Goal: Task Accomplishment & Management: Complete application form

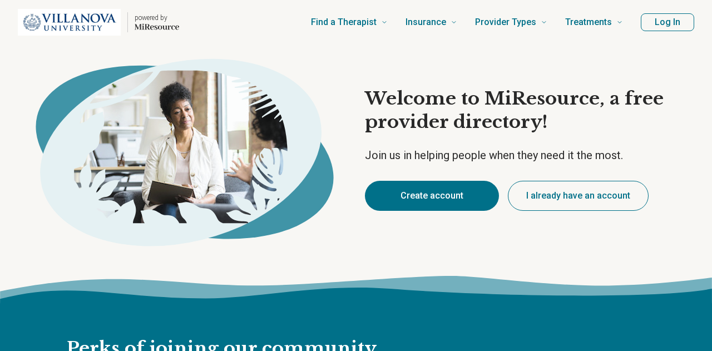
type textarea "*"
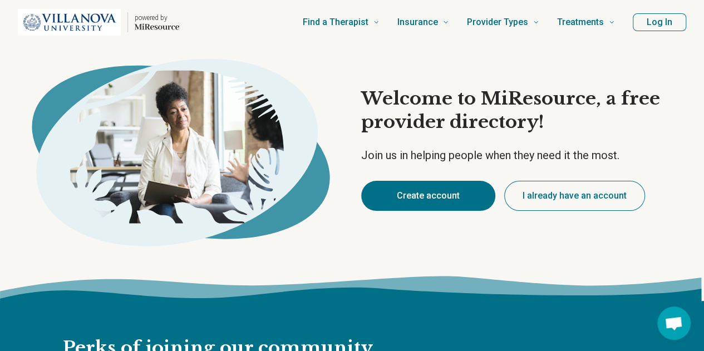
click at [418, 197] on button "Create account" at bounding box center [428, 196] width 134 height 30
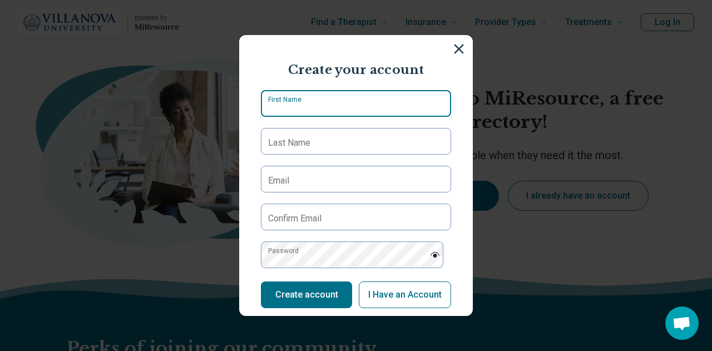
click at [337, 93] on input "First Name" at bounding box center [356, 103] width 190 height 27
type input "*****"
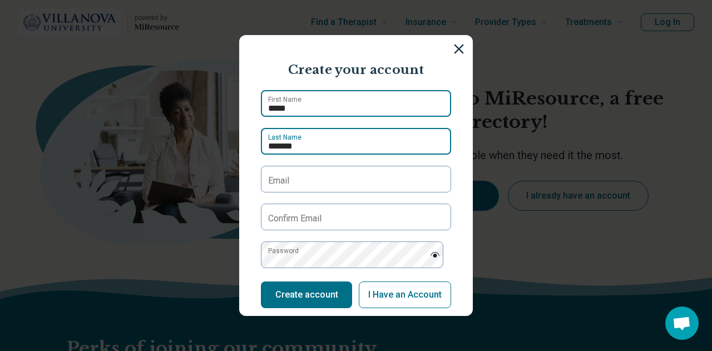
type input "*******"
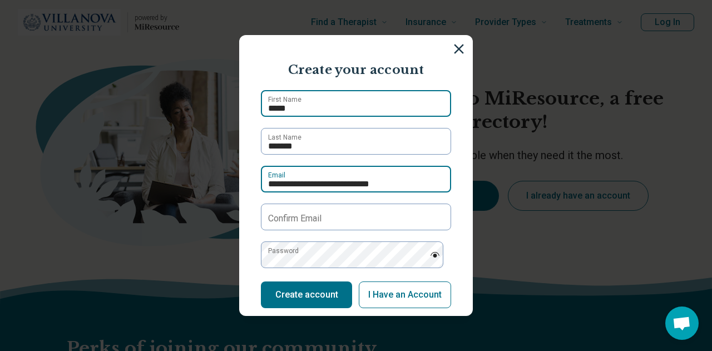
type input "**********"
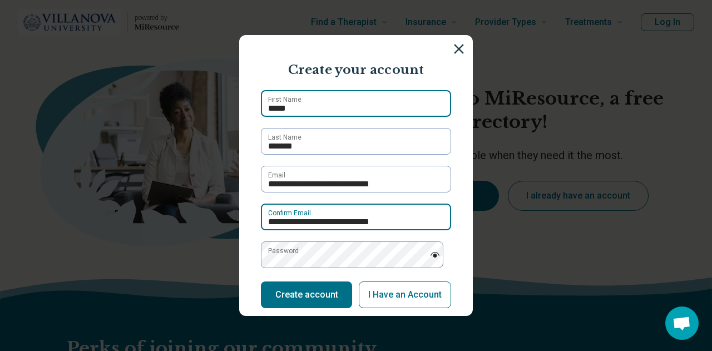
type input "**********"
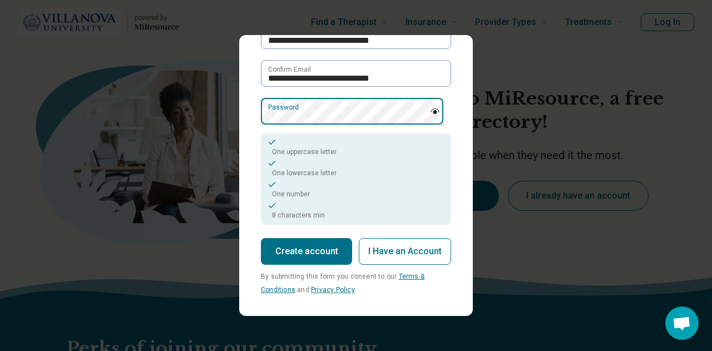
scroll to position [145, 0]
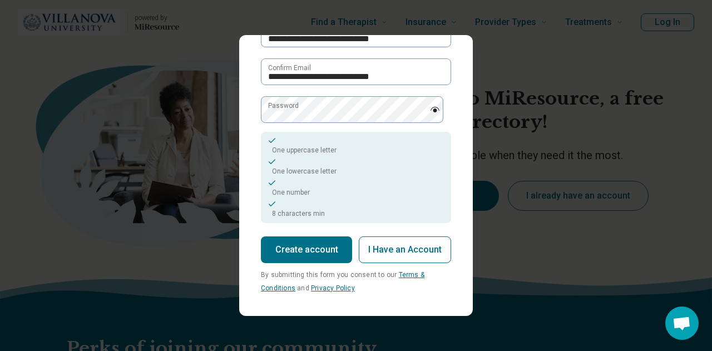
drag, startPoint x: 337, startPoint y: 240, endPoint x: 310, endPoint y: 239, distance: 26.7
click at [337, 240] on button "Create account" at bounding box center [306, 249] width 91 height 27
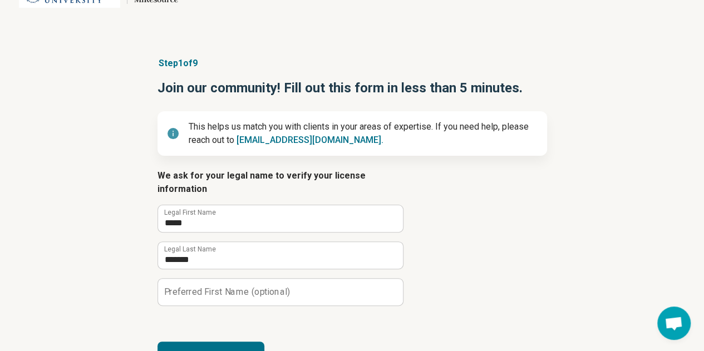
scroll to position [65, 0]
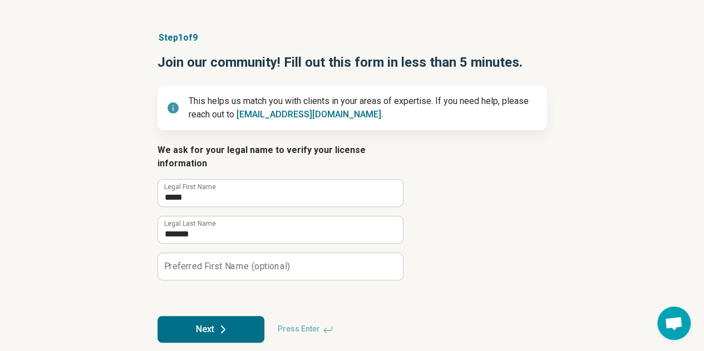
click at [214, 328] on button "Next" at bounding box center [210, 329] width 107 height 27
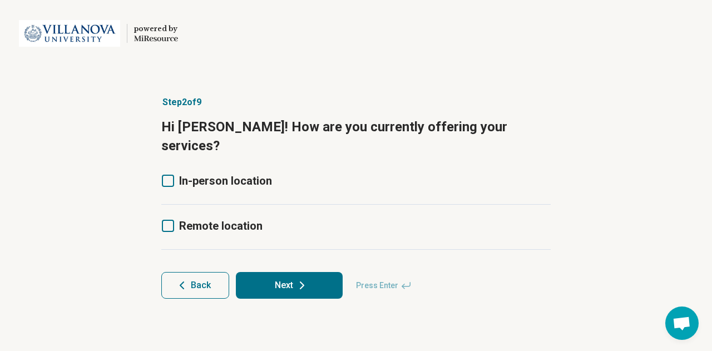
click at [173, 220] on icon at bounding box center [168, 226] width 12 height 12
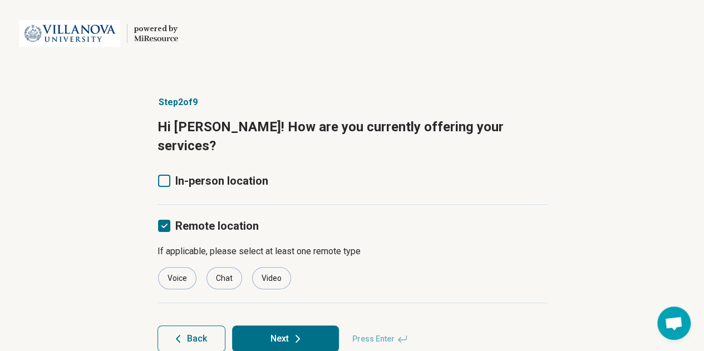
click at [162, 173] on label "In-person location" at bounding box center [212, 181] width 111 height 16
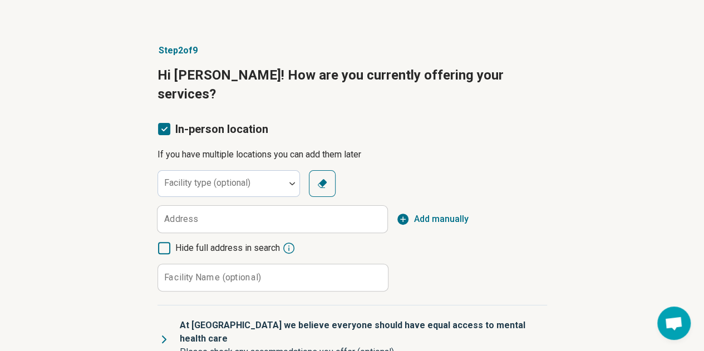
scroll to position [37, 0]
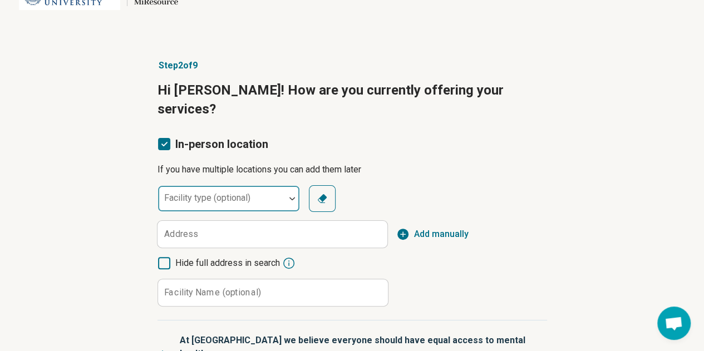
click at [250, 195] on div at bounding box center [221, 203] width 118 height 16
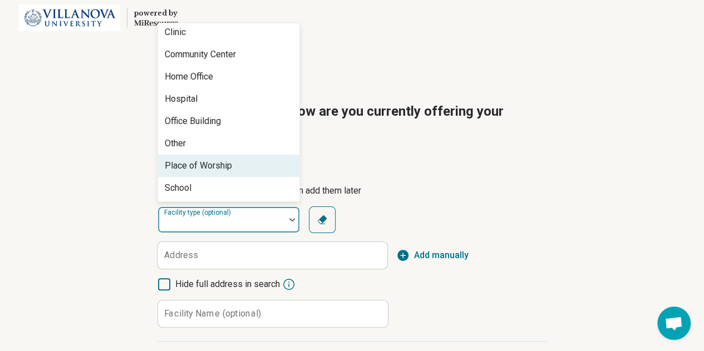
scroll to position [0, 0]
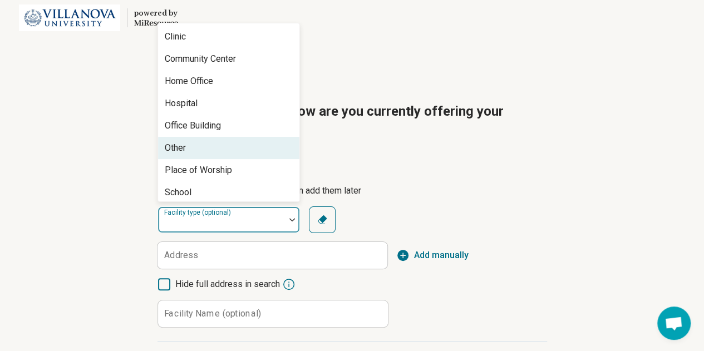
click at [515, 135] on article "Step 2 of 9 Hi [PERSON_NAME]! How are you currently offering your services? In-…" at bounding box center [352, 343] width 425 height 570
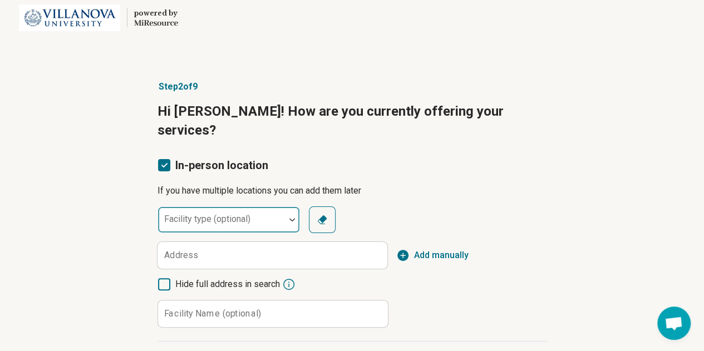
click at [277, 216] on div at bounding box center [221, 224] width 118 height 16
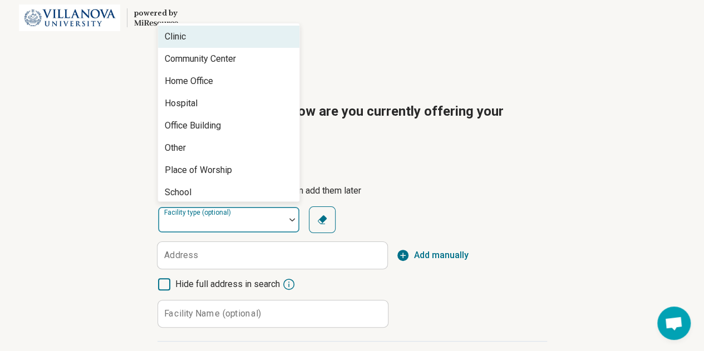
click at [552, 34] on div "powered by Miresource logo" at bounding box center [352, 18] width 704 height 45
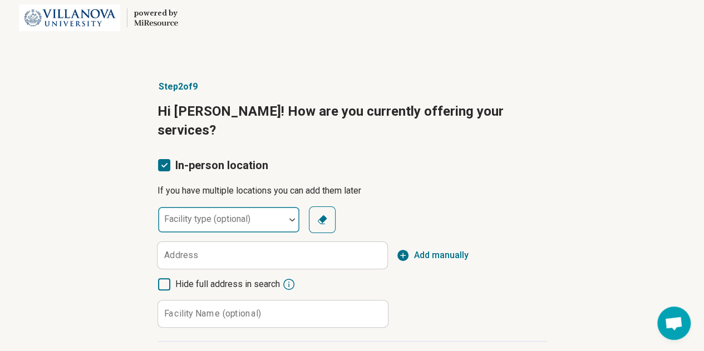
click at [266, 216] on div at bounding box center [221, 224] width 118 height 16
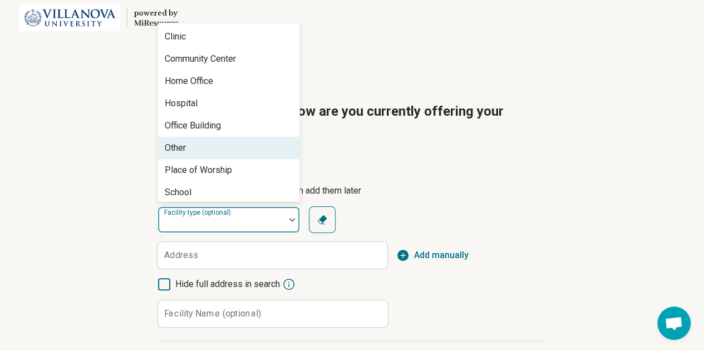
scroll to position [4, 0]
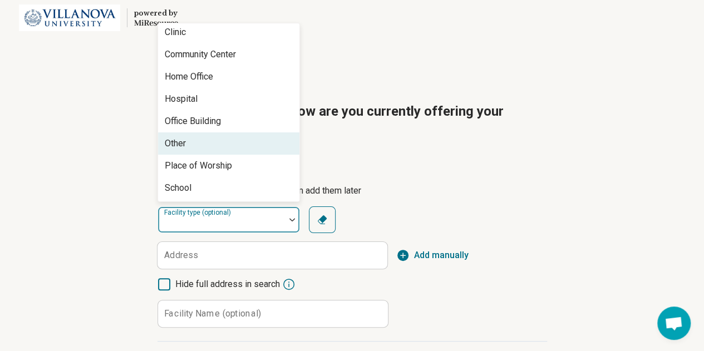
click at [258, 133] on div "Other" at bounding box center [228, 143] width 141 height 22
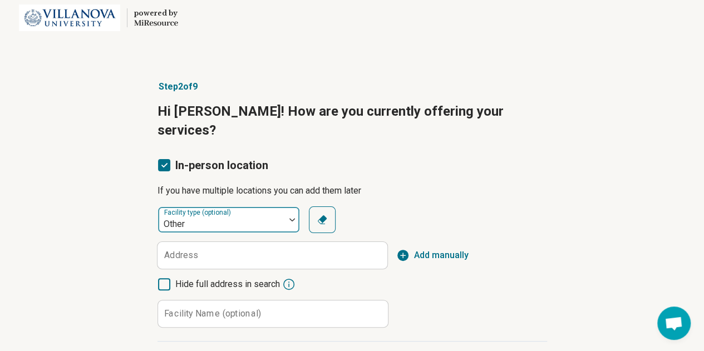
click at [243, 208] on div "Other" at bounding box center [221, 220] width 127 height 24
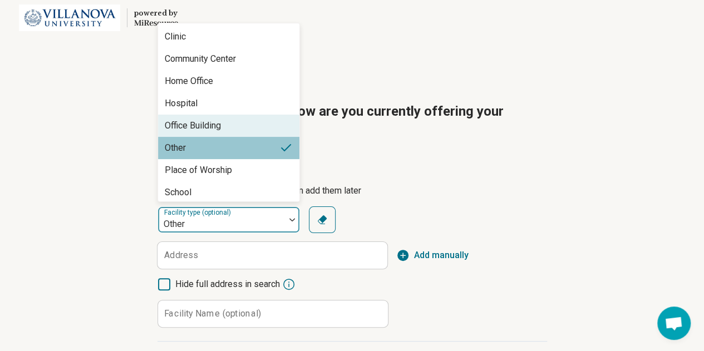
click at [251, 115] on div "Office Building" at bounding box center [228, 126] width 141 height 22
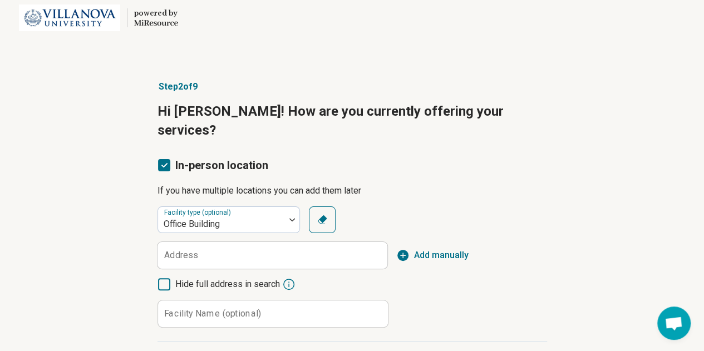
click at [243, 253] on div "option Office Building, selected. Facility type (optional) Office Building Clea…" at bounding box center [351, 266] width 389 height 121
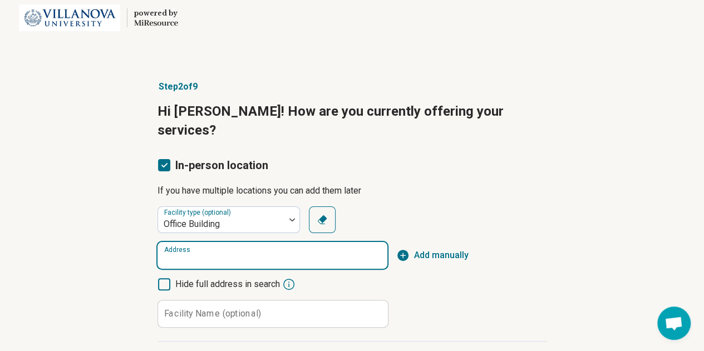
click at [248, 242] on input "Address" at bounding box center [272, 255] width 230 height 27
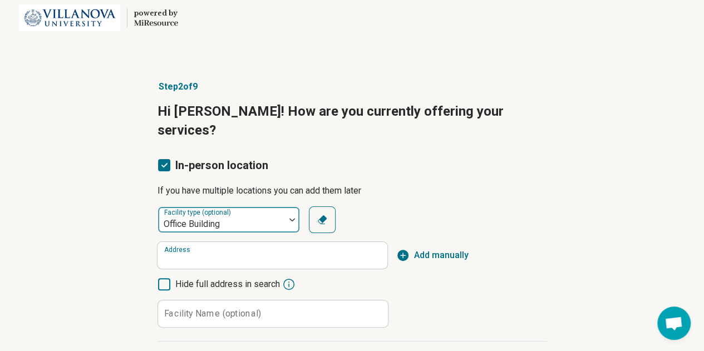
click at [226, 216] on div at bounding box center [221, 224] width 118 height 16
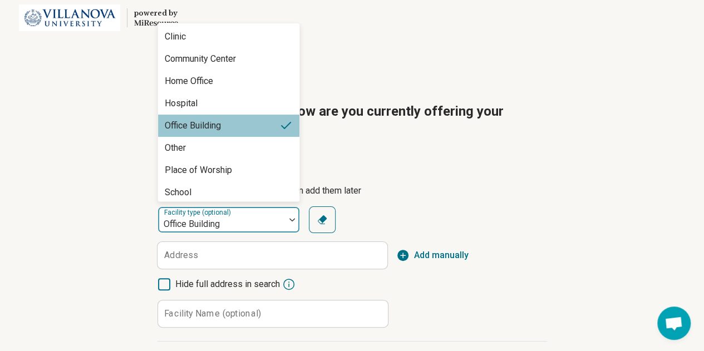
click at [243, 115] on div "Office Building" at bounding box center [228, 126] width 141 height 22
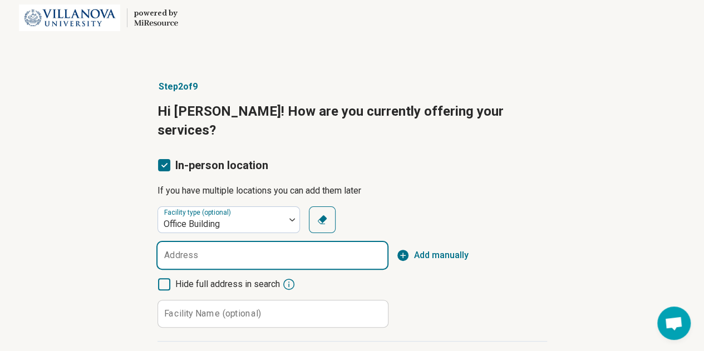
click at [236, 242] on input "Address" at bounding box center [272, 255] width 230 height 27
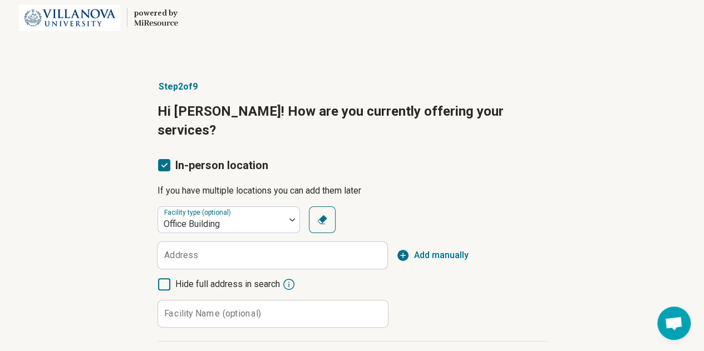
click at [247, 215] on div "Facility type (optional) Office Building Clear Address Add manually Hide full a…" at bounding box center [351, 266] width 389 height 121
click at [248, 216] on div at bounding box center [221, 224] width 118 height 16
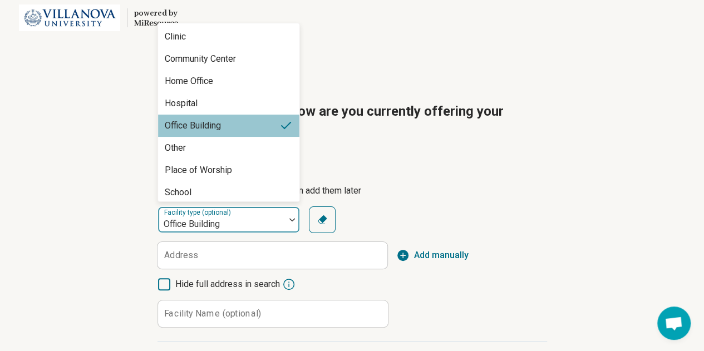
click at [200, 119] on div "Office Building" at bounding box center [193, 125] width 56 height 13
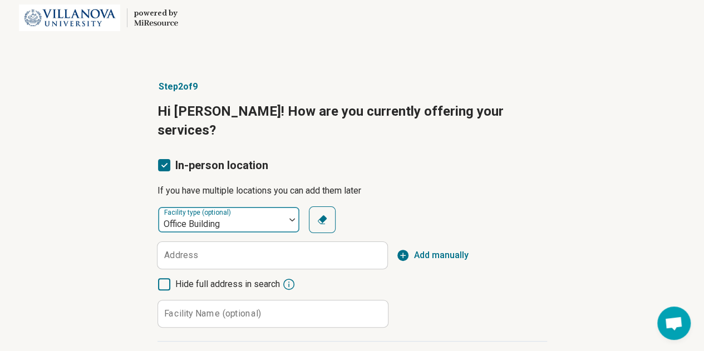
click at [200, 216] on div at bounding box center [221, 224] width 118 height 16
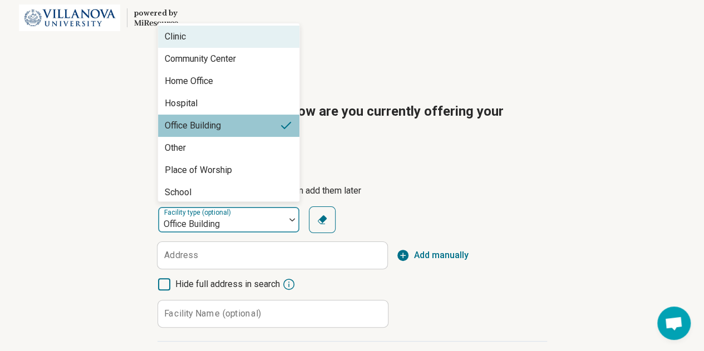
click at [201, 26] on div "Clinic" at bounding box center [228, 37] width 141 height 22
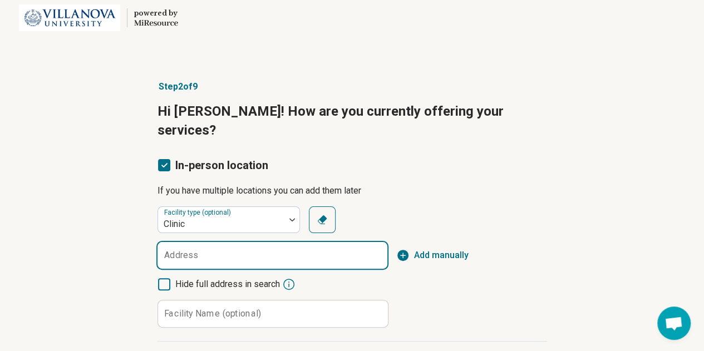
click at [224, 242] on input "Address" at bounding box center [272, 255] width 230 height 27
paste input "**********"
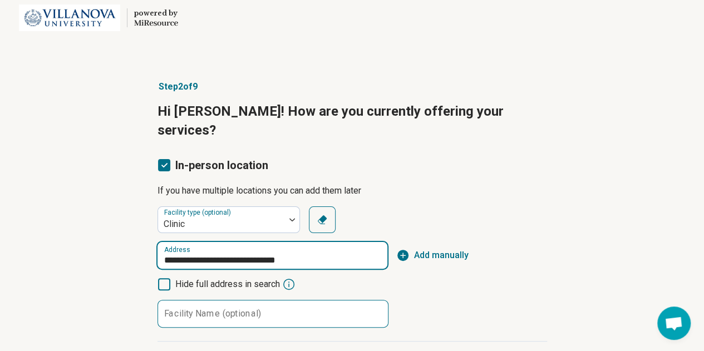
type input "**********"
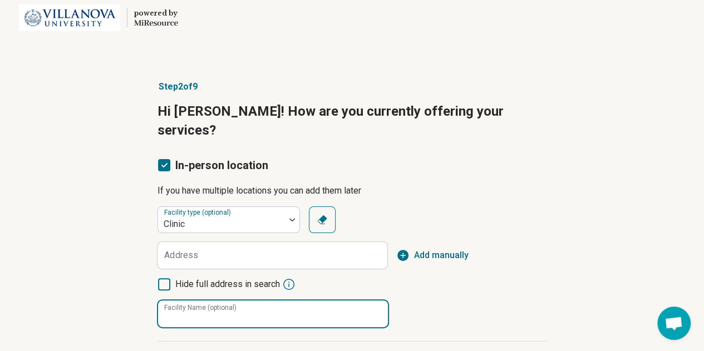
click at [299, 300] on input "Facility Name (optional)" at bounding box center [273, 313] width 230 height 27
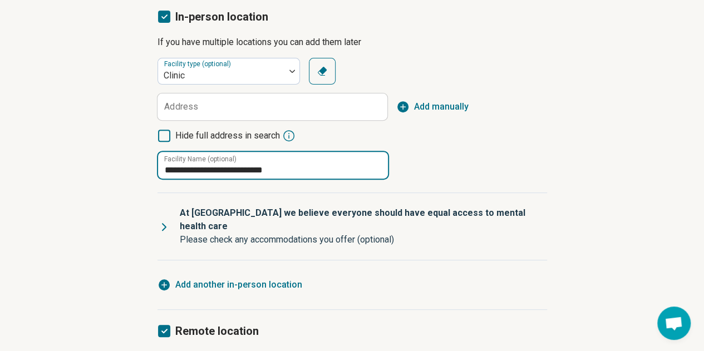
scroll to position [127, 0]
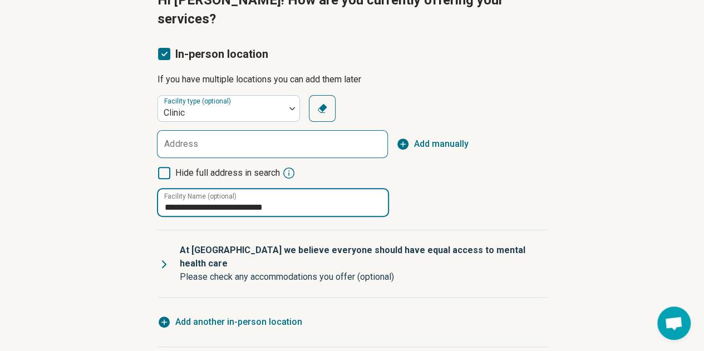
type input "**********"
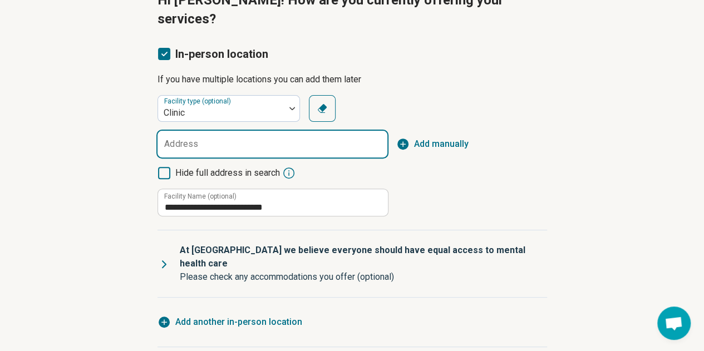
click at [210, 131] on input "Address" at bounding box center [272, 144] width 230 height 27
paste input "**********"
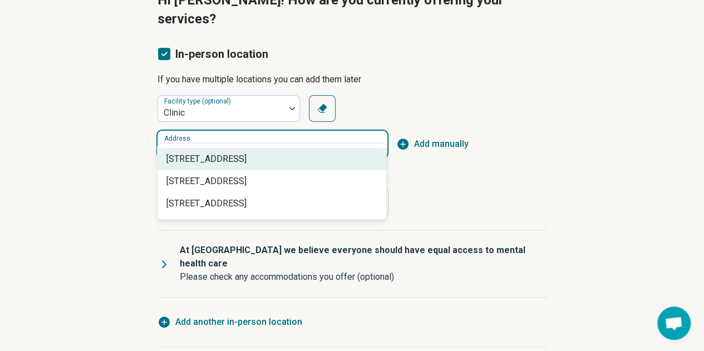
click at [210, 161] on span "[STREET_ADDRESS]" at bounding box center [273, 158] width 215 height 13
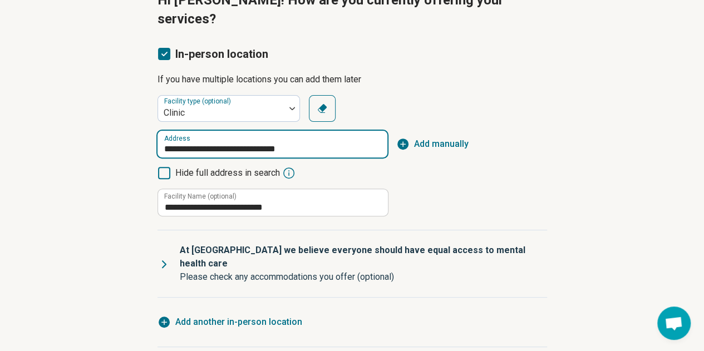
type input "**********"
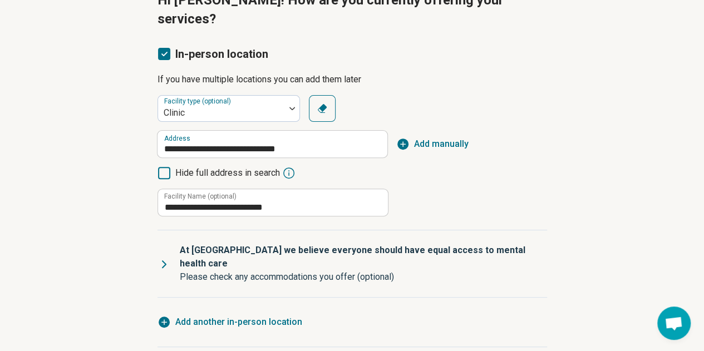
click at [103, 163] on div "**********" at bounding box center [352, 232] width 704 height 570
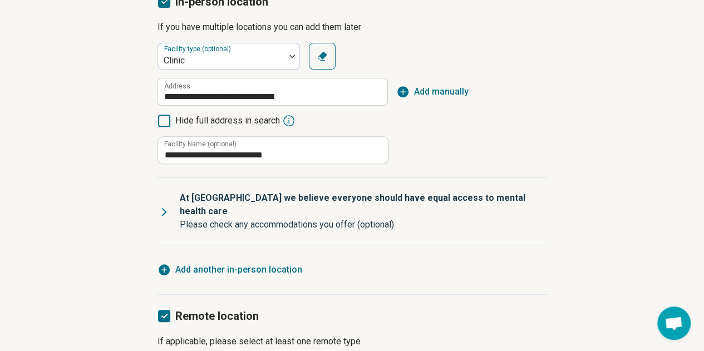
scroll to position [238, 0]
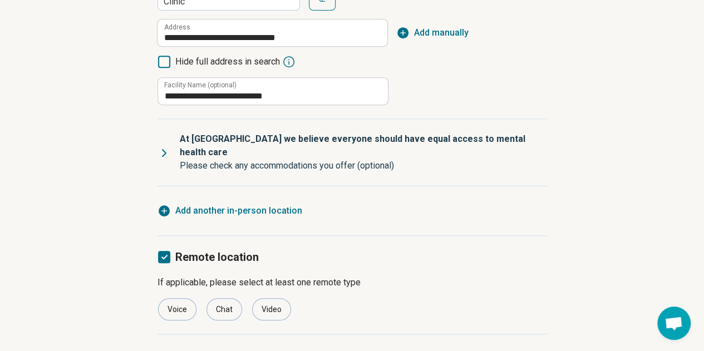
click at [224, 204] on span "Add another in-person location" at bounding box center [238, 210] width 127 height 13
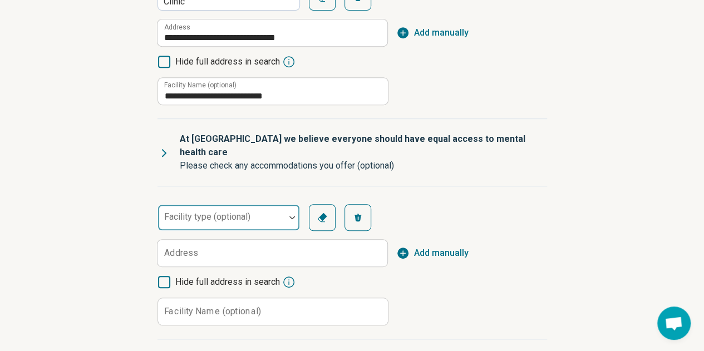
scroll to position [6, 0]
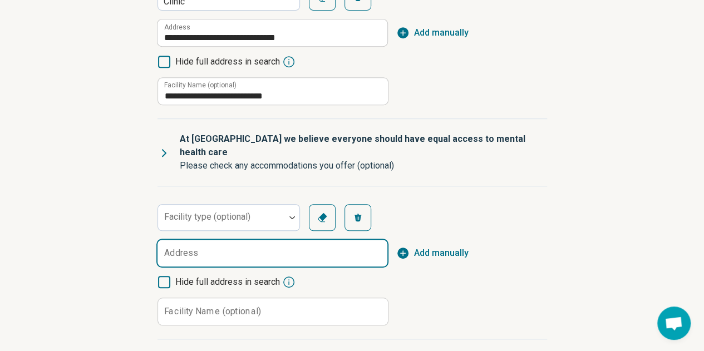
click at [215, 240] on input "Address" at bounding box center [272, 253] width 230 height 27
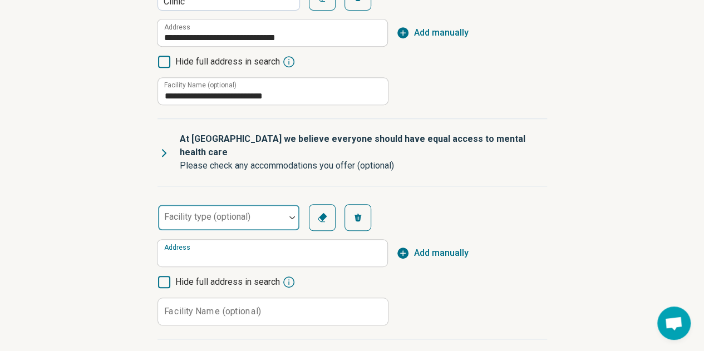
click at [296, 205] on div at bounding box center [292, 218] width 14 height 26
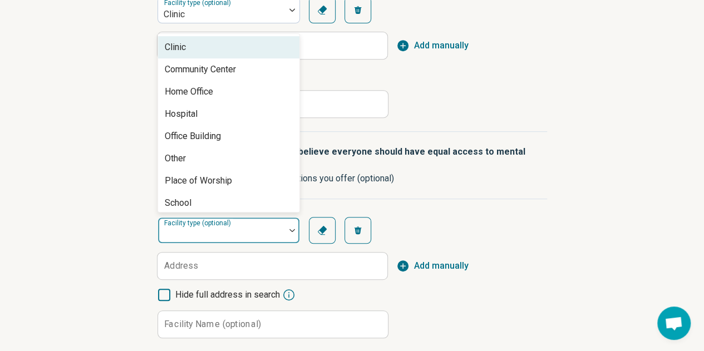
scroll to position [222, 0]
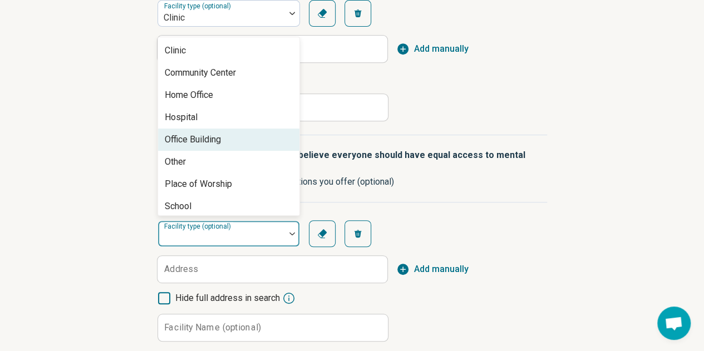
click at [254, 129] on div "Office Building" at bounding box center [228, 140] width 141 height 22
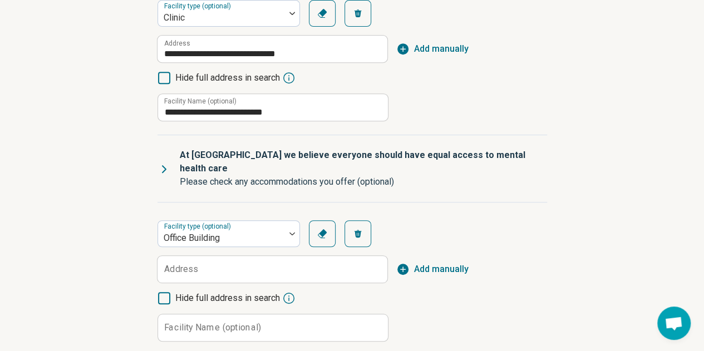
click at [235, 220] on div "option Office Building, selected. Facility type (optional) Office Building Clea…" at bounding box center [351, 280] width 389 height 121
click at [232, 220] on div "Facility type (optional) Office Building Clear Remove Address Add manually Hide…" at bounding box center [351, 280] width 389 height 121
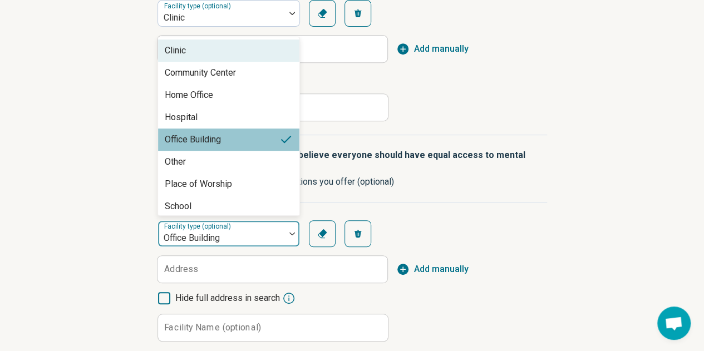
click at [231, 230] on div at bounding box center [221, 238] width 118 height 16
click at [200, 39] on div "Clinic" at bounding box center [228, 50] width 141 height 22
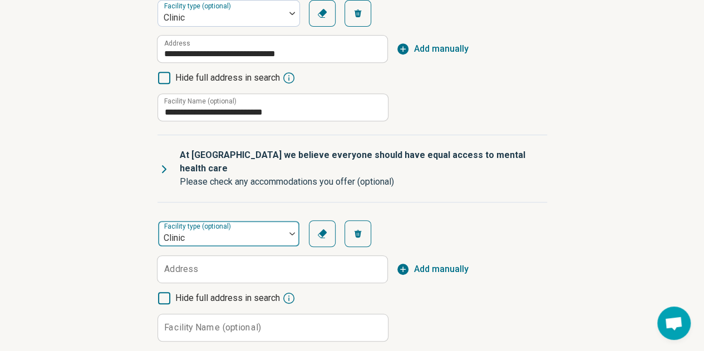
click at [239, 221] on div "Clinic" at bounding box center [221, 233] width 127 height 24
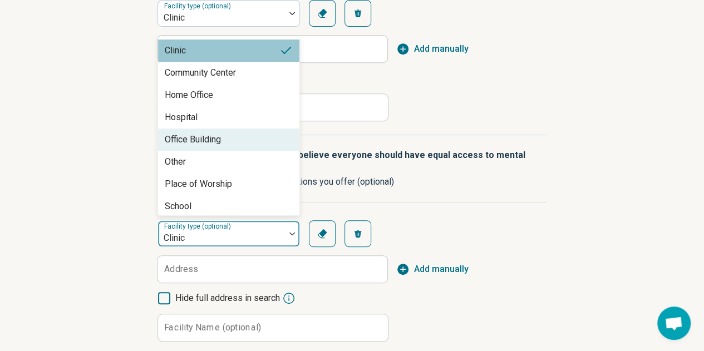
click at [210, 133] on div "Office Building" at bounding box center [193, 139] width 56 height 13
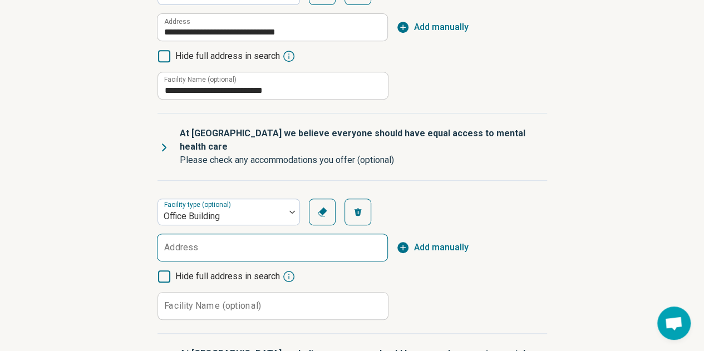
scroll to position [278, 0]
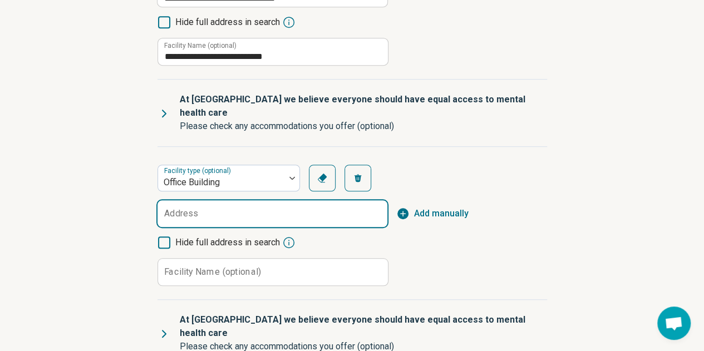
click at [209, 200] on input "Address" at bounding box center [272, 213] width 230 height 27
paste input "**********"
type input "**********"
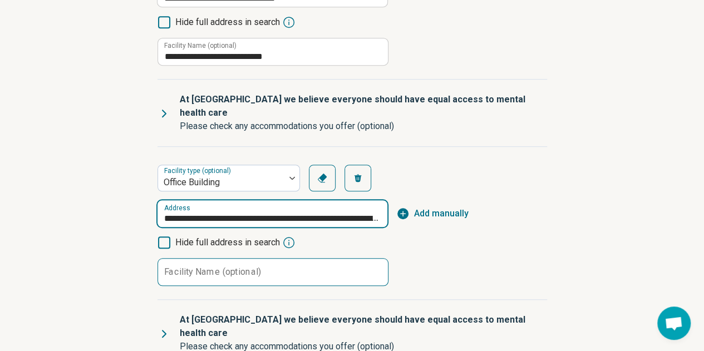
scroll to position [0, 570]
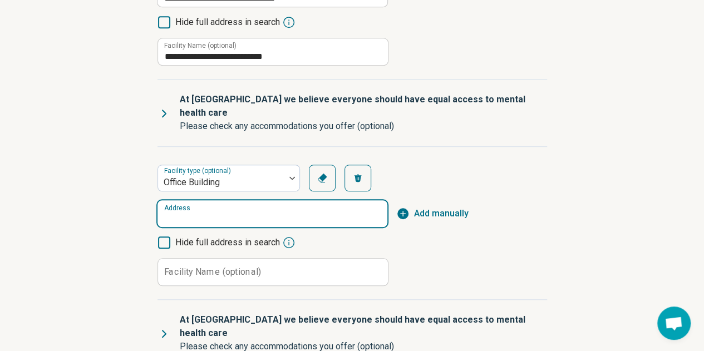
click at [340, 200] on input "**********" at bounding box center [272, 213] width 230 height 27
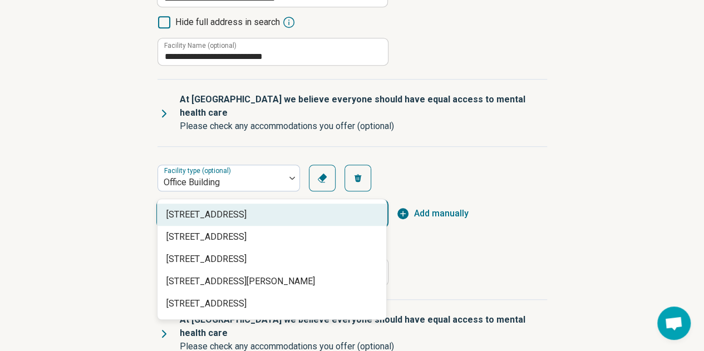
click at [274, 218] on span "[STREET_ADDRESS]" at bounding box center [273, 214] width 215 height 13
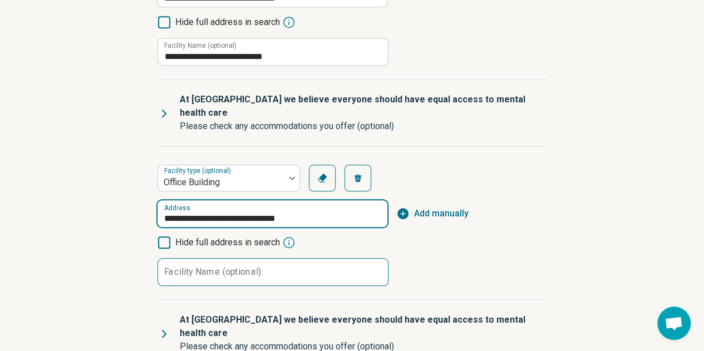
type input "**********"
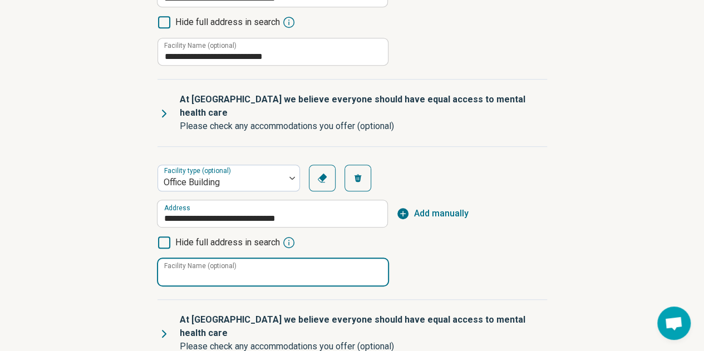
click at [196, 259] on input "Facility Name (optional)" at bounding box center [273, 272] width 230 height 27
type input "*"
type input "**********"
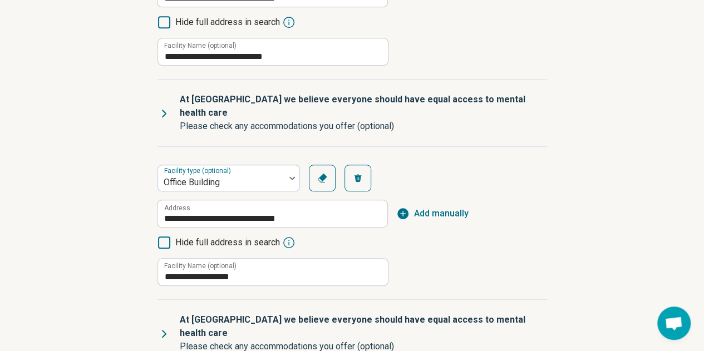
click at [99, 196] on div "**********" at bounding box center [352, 191] width 704 height 791
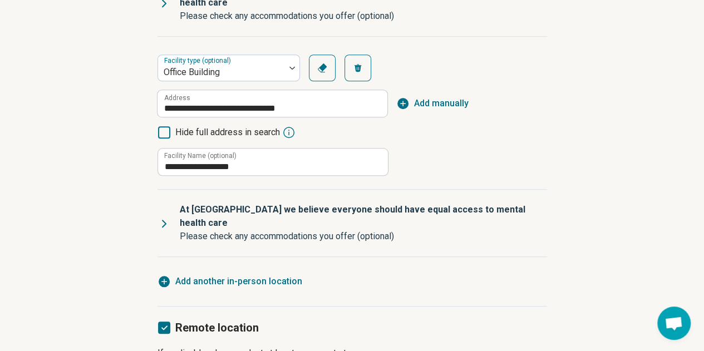
scroll to position [389, 0]
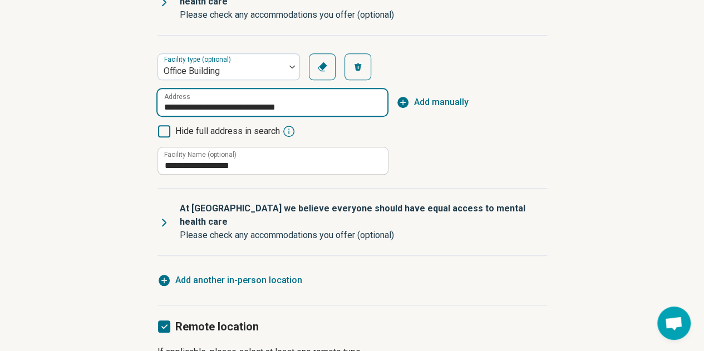
click at [300, 89] on input "**********" at bounding box center [272, 102] width 230 height 27
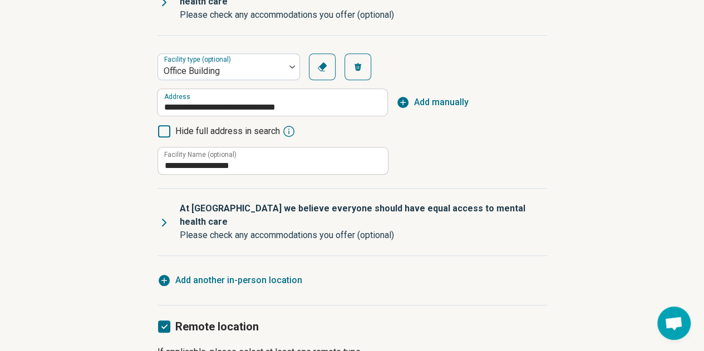
click at [501, 102] on div "**********" at bounding box center [351, 113] width 389 height 121
click at [214, 274] on span "Add another in-person location" at bounding box center [238, 280] width 127 height 13
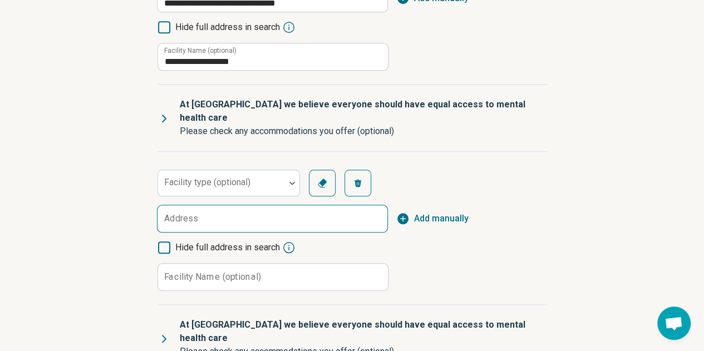
scroll to position [500, 0]
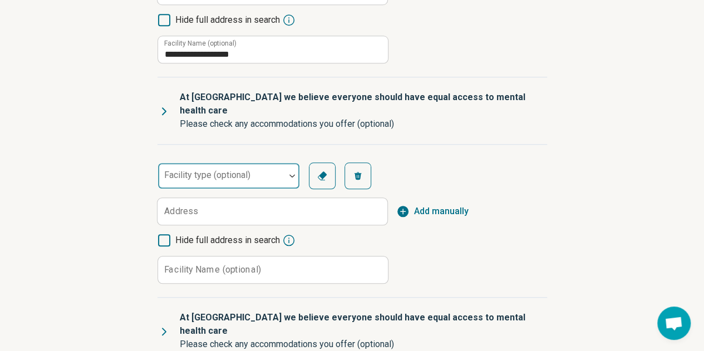
click at [297, 174] on div at bounding box center [292, 175] width 14 height 3
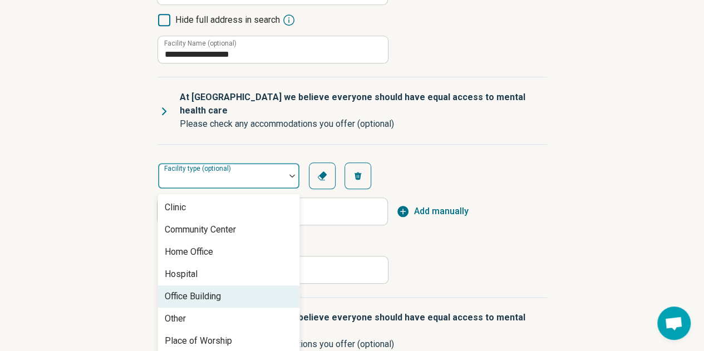
click at [226, 285] on div "Office Building" at bounding box center [228, 296] width 141 height 22
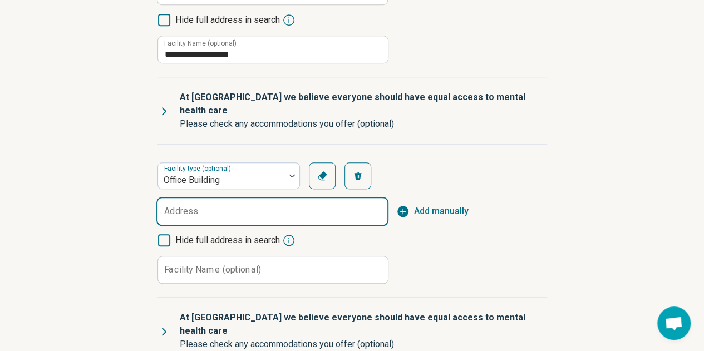
click at [234, 198] on input "Address" at bounding box center [272, 211] width 230 height 27
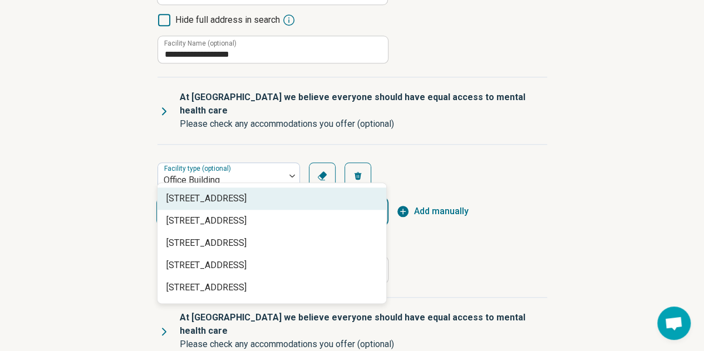
click at [273, 190] on div "[STREET_ADDRESS]" at bounding box center [271, 198] width 229 height 22
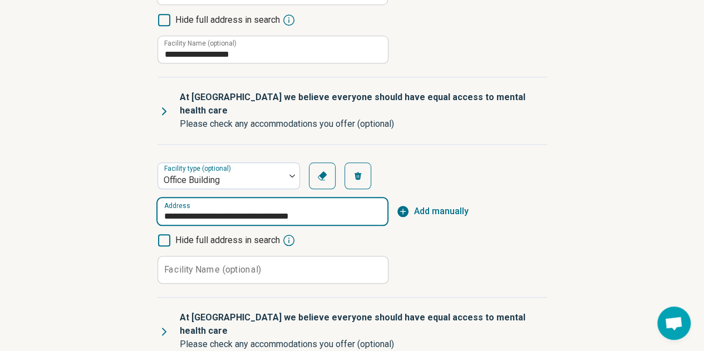
type input "**********"
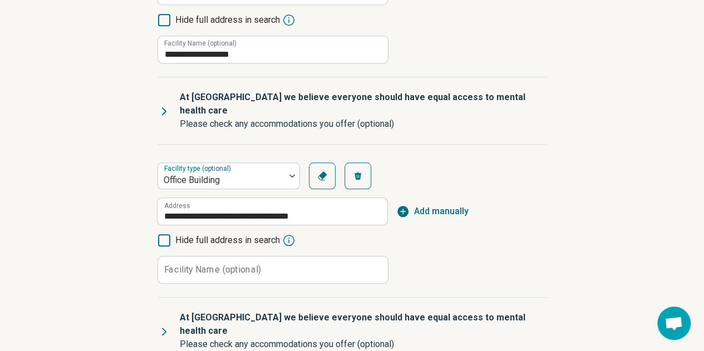
click at [69, 225] on div "**********" at bounding box center [352, 78] width 704 height 1011
click at [249, 265] on label "Facility Name (optional)" at bounding box center [212, 269] width 97 height 9
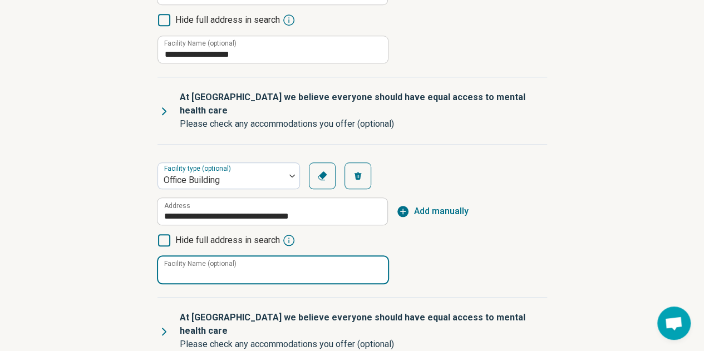
click at [249, 256] on input "Facility Name (optional)" at bounding box center [273, 269] width 230 height 27
type input "*"
type input "**********"
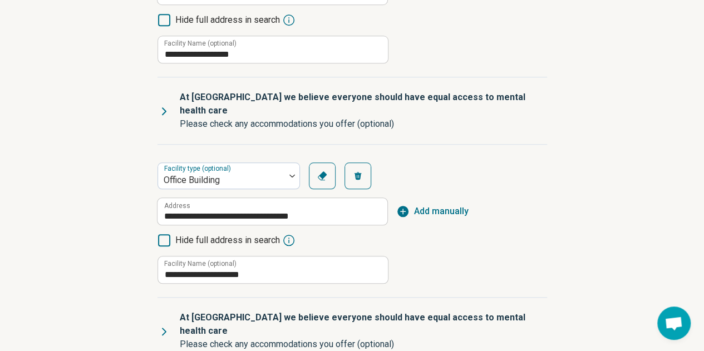
click at [108, 213] on div "**********" at bounding box center [352, 78] width 704 height 1011
click at [452, 205] on span "Add manually" at bounding box center [441, 211] width 55 height 13
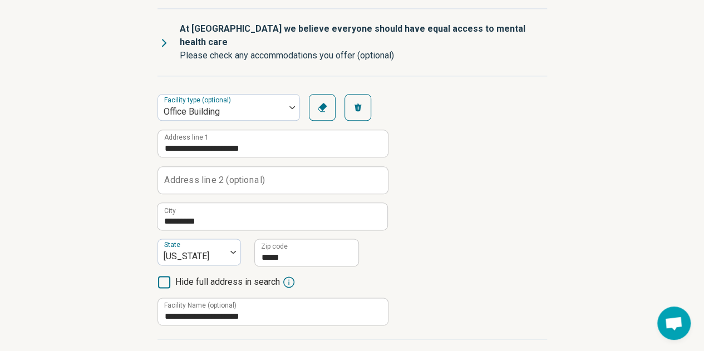
scroll to position [723, 0]
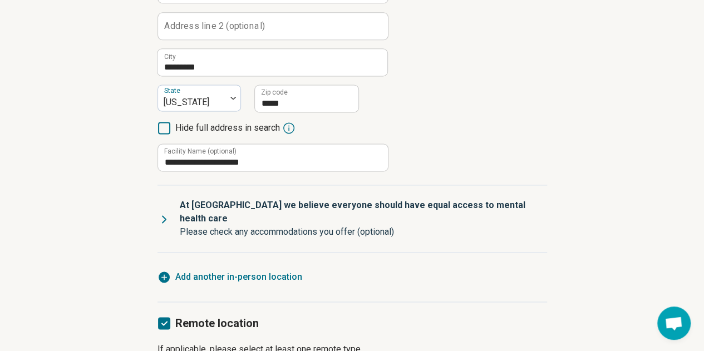
click at [209, 270] on span "Add another in-person location" at bounding box center [238, 276] width 127 height 13
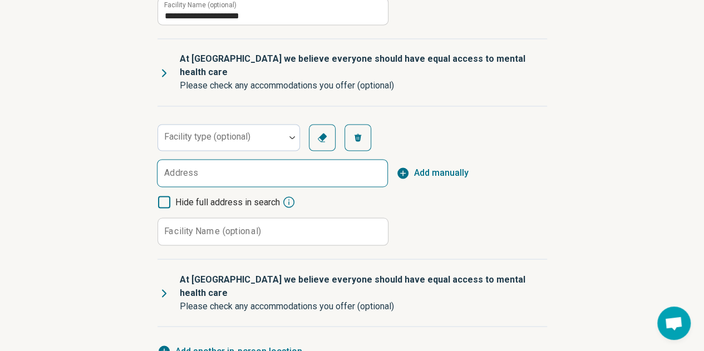
scroll to position [890, 0]
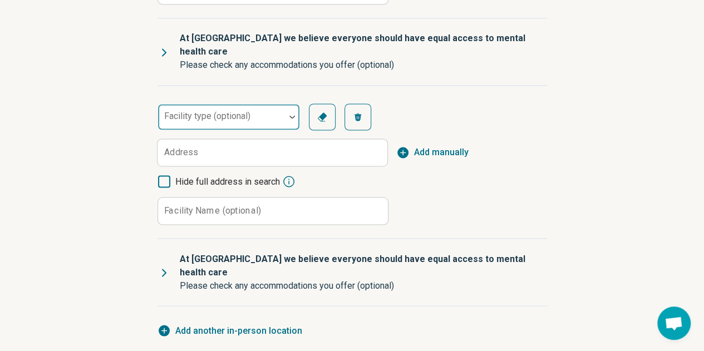
click at [212, 113] on div at bounding box center [221, 121] width 118 height 16
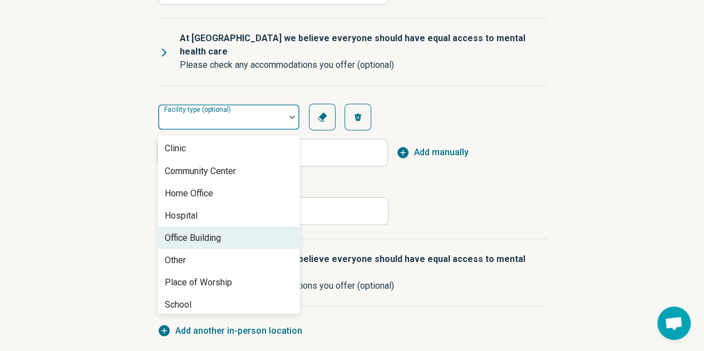
click at [202, 231] on div "Office Building" at bounding box center [193, 237] width 56 height 13
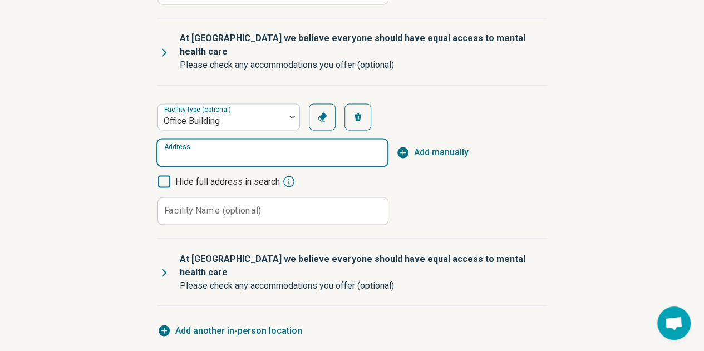
click at [236, 139] on input "Address" at bounding box center [272, 152] width 230 height 27
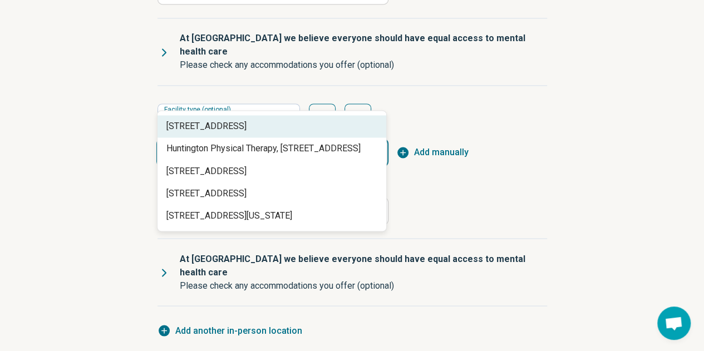
click at [208, 122] on span "[STREET_ADDRESS]" at bounding box center [273, 126] width 215 height 13
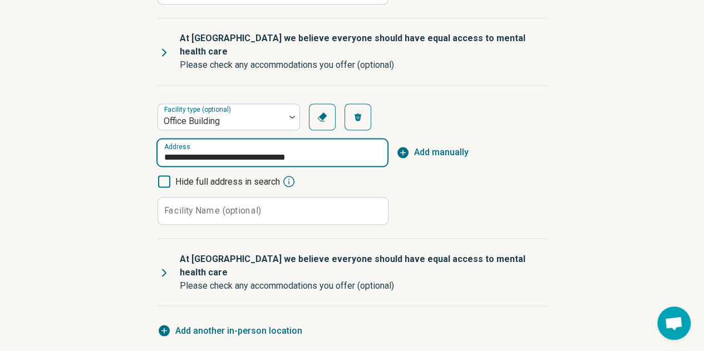
type input "**********"
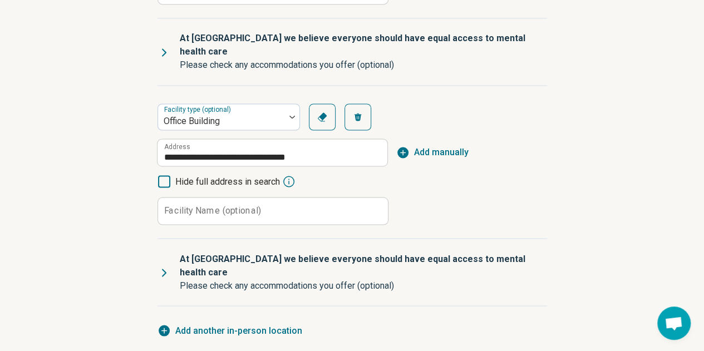
click at [228, 206] on label "Facility Name (optional)" at bounding box center [212, 210] width 97 height 9
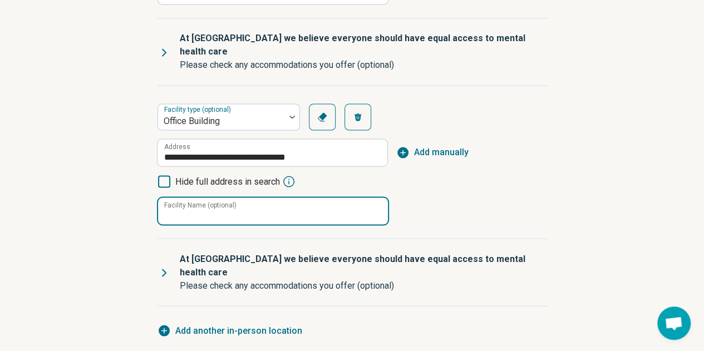
click at [228, 197] on input "Facility Name (optional)" at bounding box center [273, 210] width 230 height 27
type input "**********"
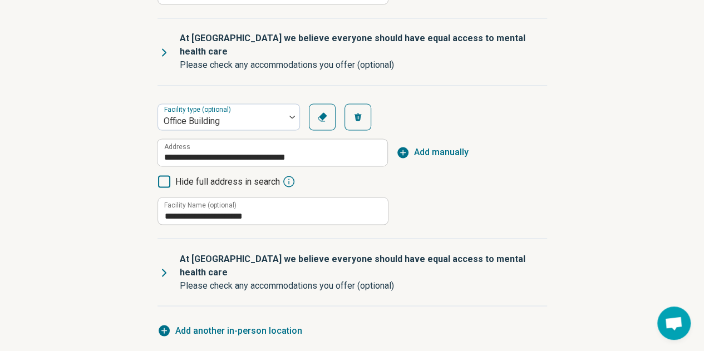
click at [213, 324] on span "Add another in-person location" at bounding box center [238, 330] width 127 height 13
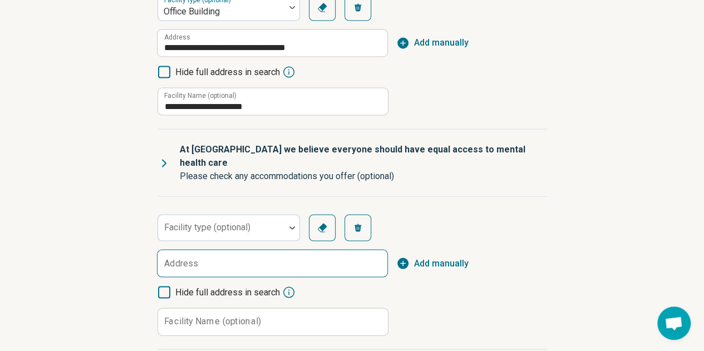
scroll to position [1001, 0]
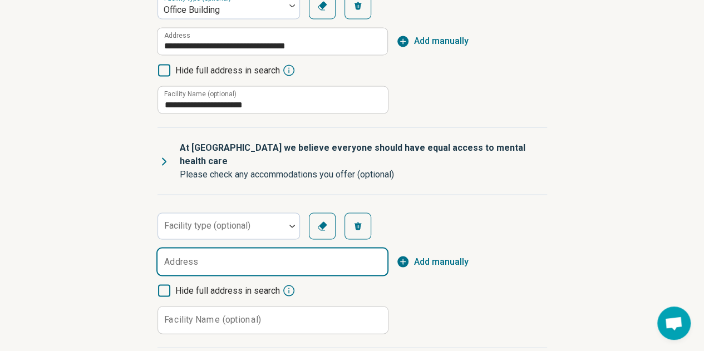
click at [215, 248] on input "Address" at bounding box center [272, 261] width 230 height 27
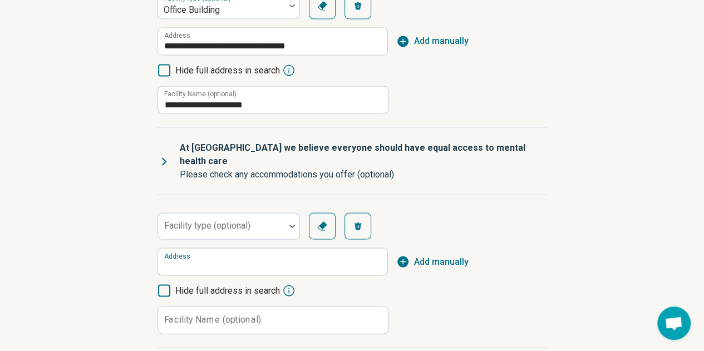
click at [230, 213] on div "Facility type (optional) Clear Remove Address Add manually Hide full address in…" at bounding box center [351, 273] width 389 height 121
click at [230, 213] on div "Facility type (optional)" at bounding box center [228, 226] width 142 height 27
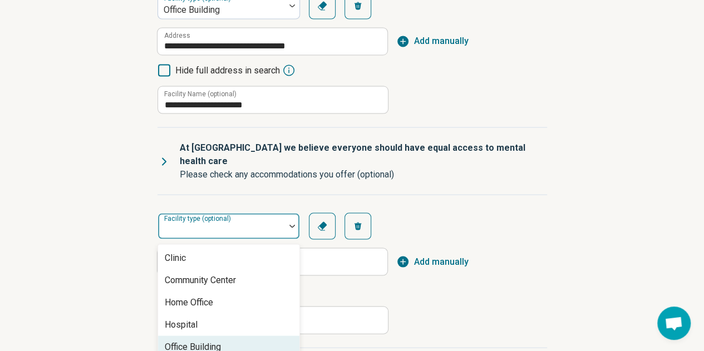
click at [244, 335] on div "Office Building" at bounding box center [228, 346] width 141 height 22
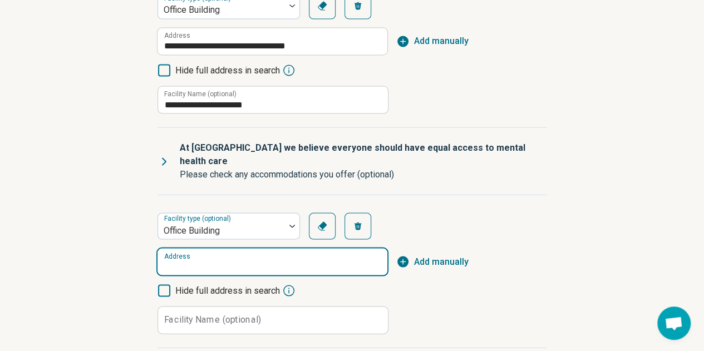
click at [237, 248] on input "Address" at bounding box center [272, 261] width 230 height 27
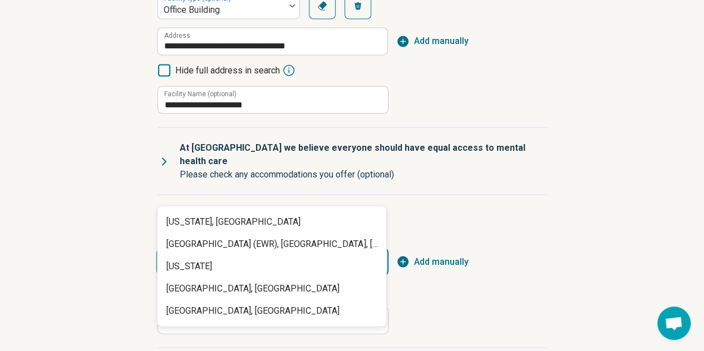
type input "*"
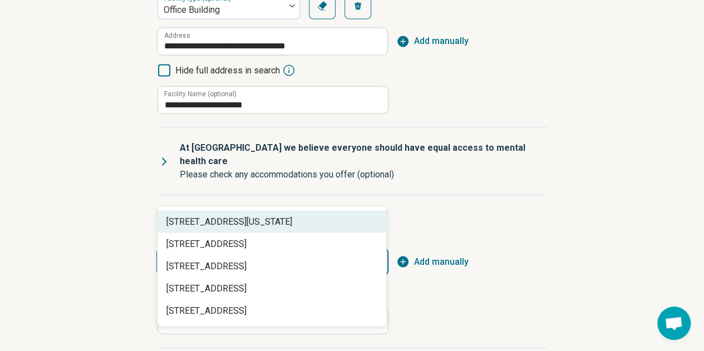
click at [253, 215] on span "[STREET_ADDRESS][US_STATE]" at bounding box center [273, 221] width 215 height 13
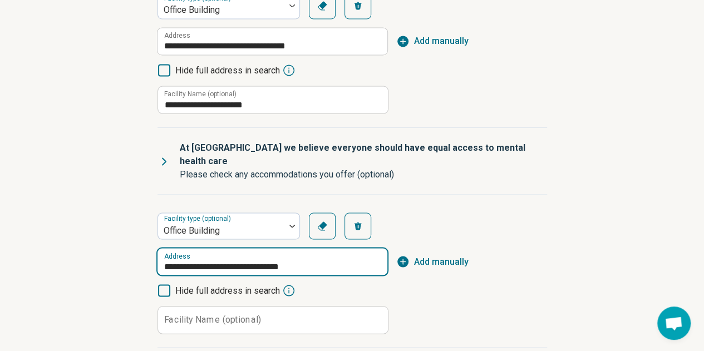
type input "**********"
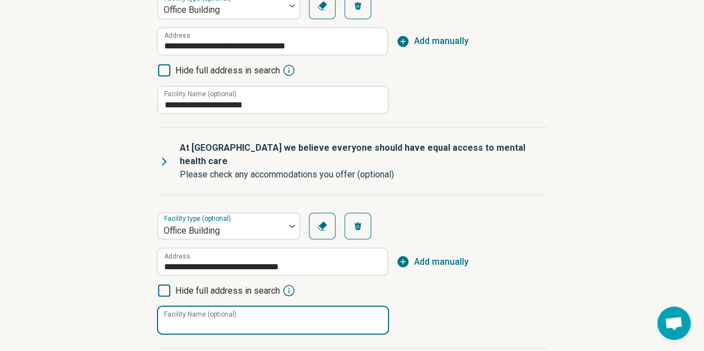
click at [209, 307] on input "Facility Name (optional)" at bounding box center [273, 320] width 230 height 27
type input "*"
type input "**********"
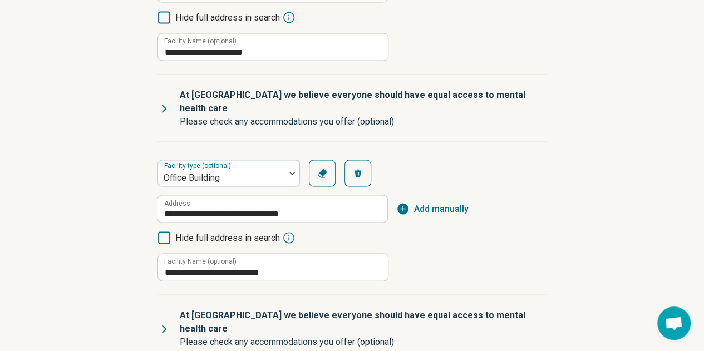
scroll to position [1112, 0]
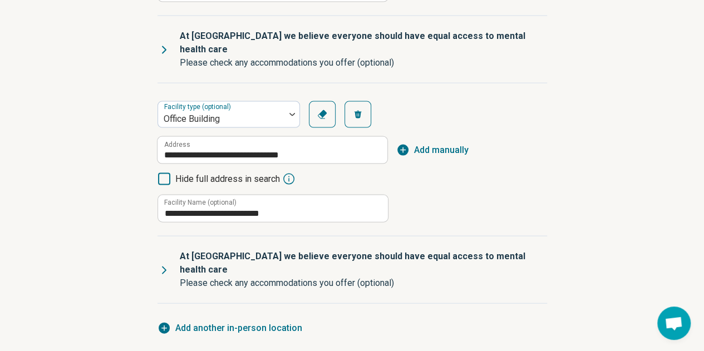
click at [218, 322] on span "Add another in-person location" at bounding box center [238, 328] width 127 height 13
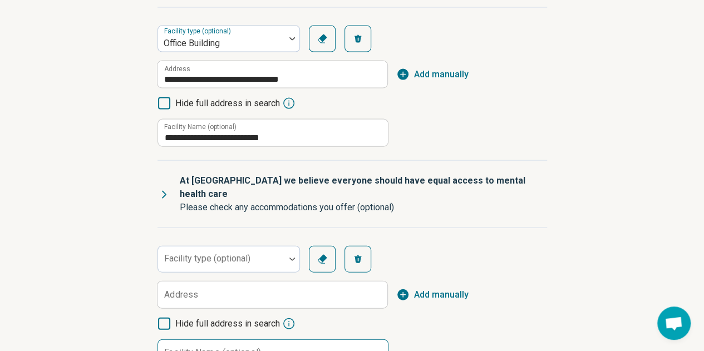
scroll to position [1223, 0]
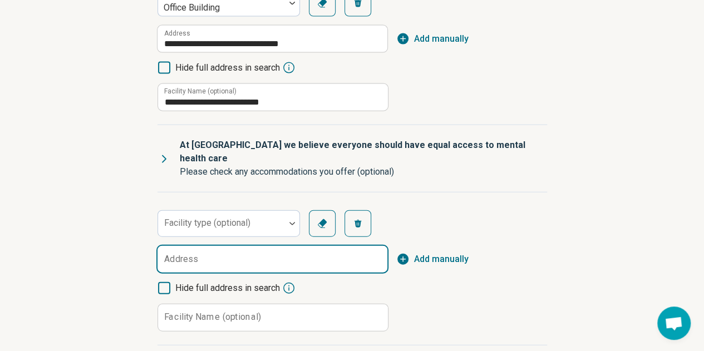
click at [215, 246] on input "Address" at bounding box center [272, 259] width 230 height 27
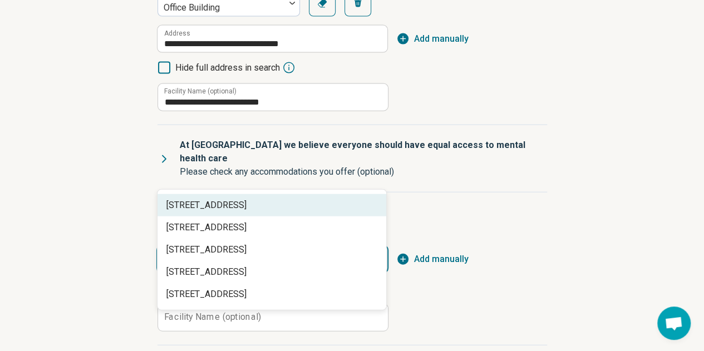
click at [245, 197] on div "[STREET_ADDRESS]" at bounding box center [271, 205] width 229 height 22
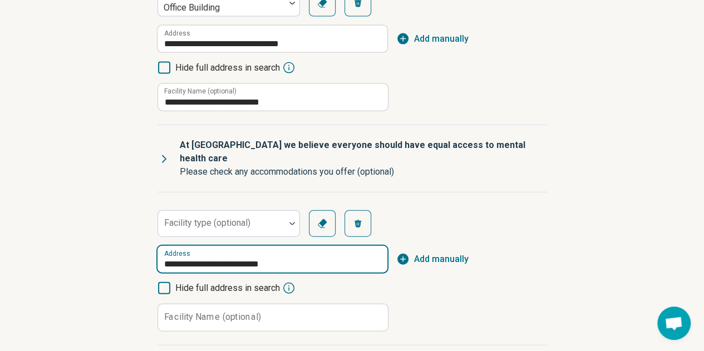
type input "**********"
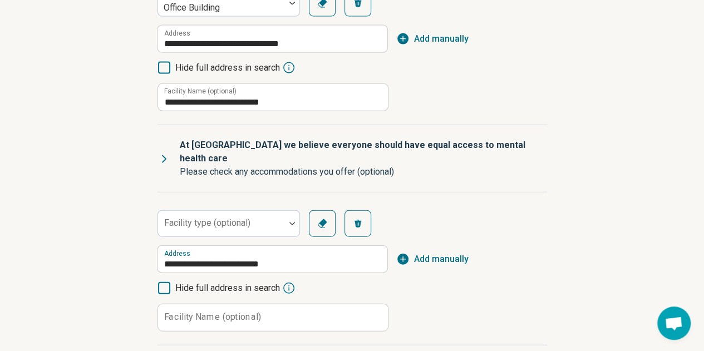
click at [205, 313] on label "Facility Name (optional)" at bounding box center [212, 317] width 97 height 9
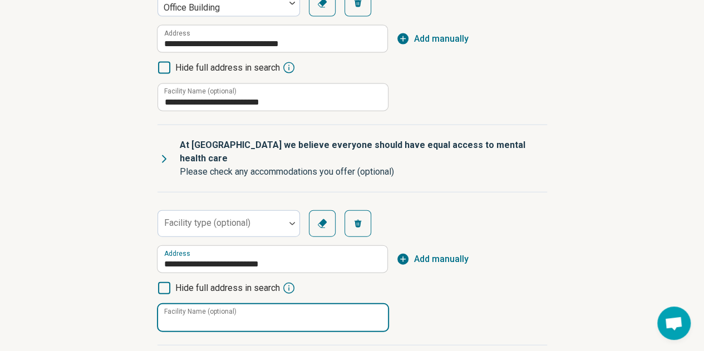
click at [205, 304] on input "Facility Name (optional)" at bounding box center [273, 317] width 230 height 27
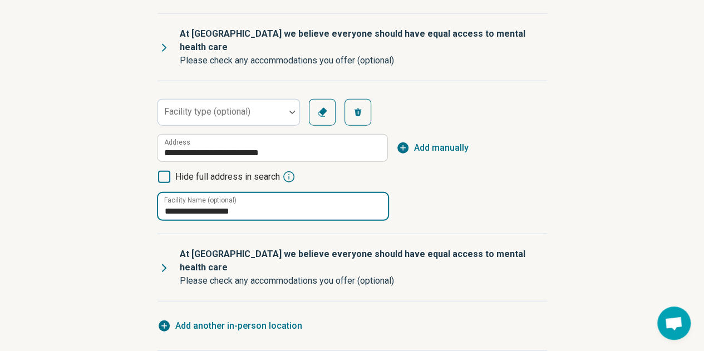
type input "**********"
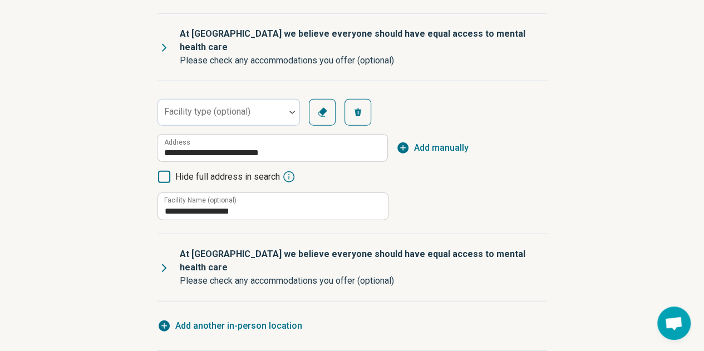
click at [254, 319] on span "Add another in-person location" at bounding box center [238, 325] width 127 height 13
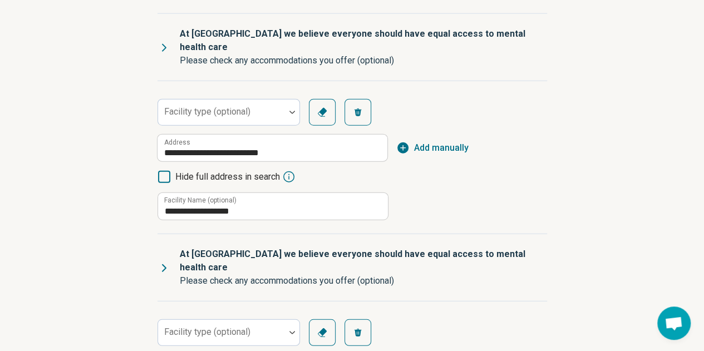
scroll to position [6, 0]
click at [230, 319] on div "Facility type (optional)" at bounding box center [228, 332] width 142 height 27
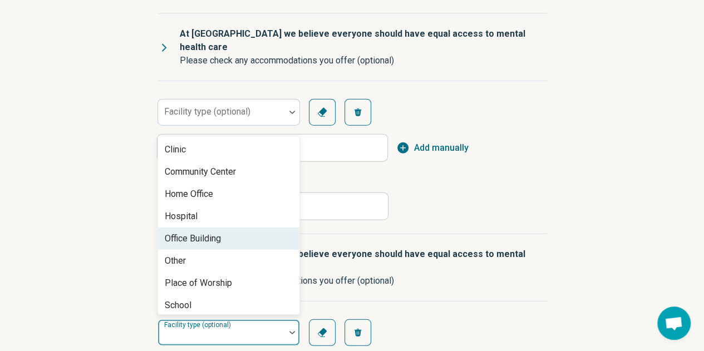
click at [247, 228] on div "Office Building" at bounding box center [228, 239] width 141 height 22
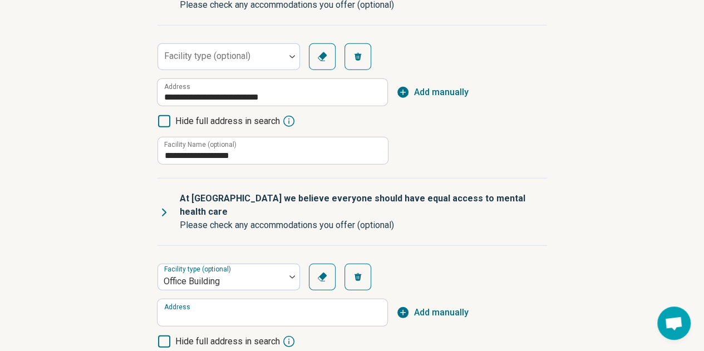
click at [358, 264] on button "Remove" at bounding box center [357, 277] width 27 height 27
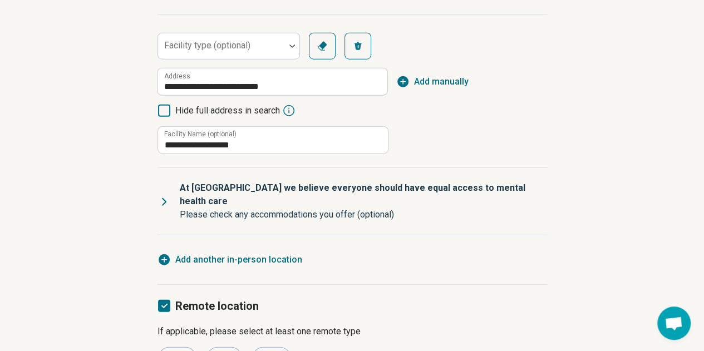
scroll to position [1402, 0]
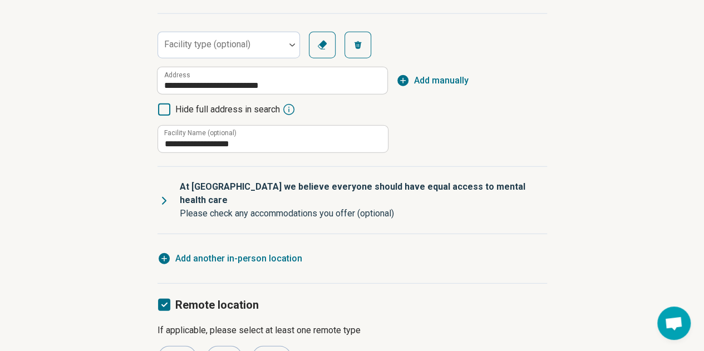
click at [176, 346] on div "Voice" at bounding box center [177, 357] width 38 height 22
click at [241, 346] on div "Voice Chat Video" at bounding box center [351, 357] width 389 height 22
click at [233, 346] on div "Chat" at bounding box center [224, 357] width 36 height 22
click at [287, 346] on div "Video" at bounding box center [271, 357] width 39 height 22
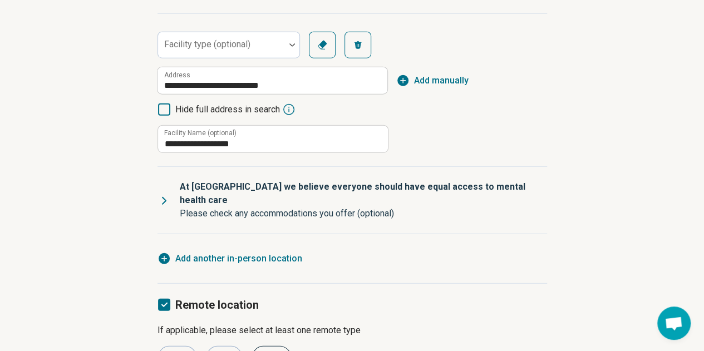
scroll to position [1401, 0]
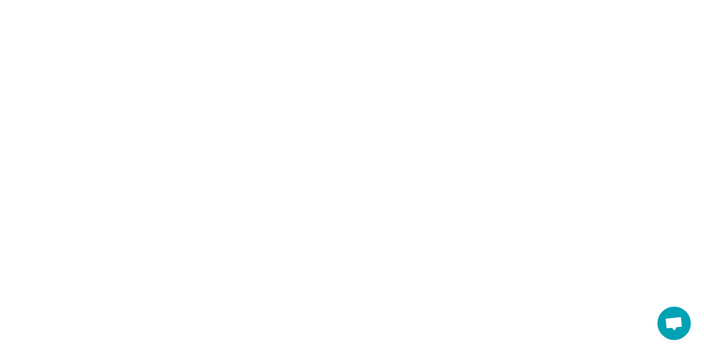
scroll to position [0, 0]
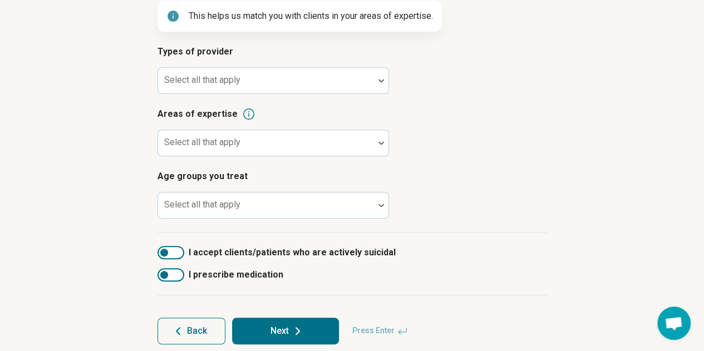
scroll to position [160, 0]
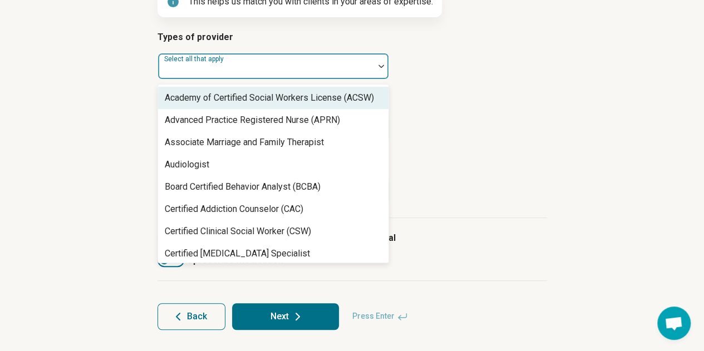
click at [334, 74] on div at bounding box center [265, 71] width 207 height 16
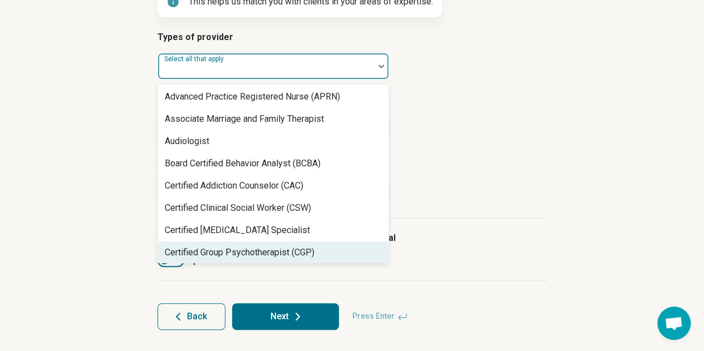
scroll to position [0, 0]
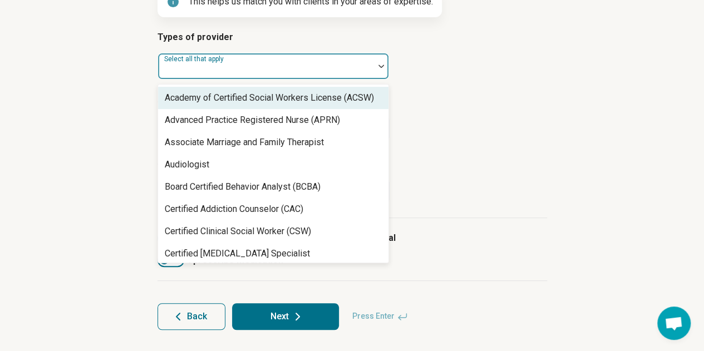
click at [336, 101] on div "Academy of Certified Social Workers License (ACSW)" at bounding box center [269, 97] width 209 height 13
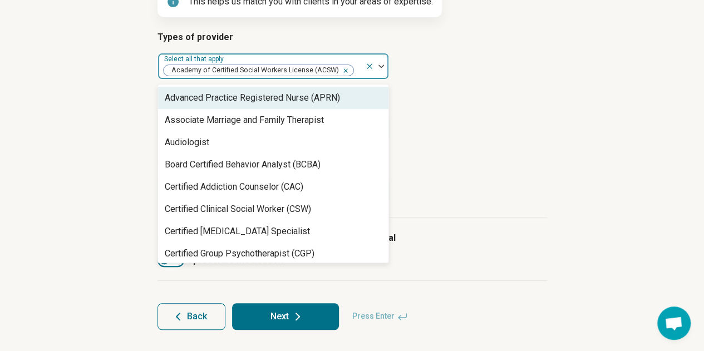
click at [336, 101] on div "Advanced Practice Registered Nurse (APRN)" at bounding box center [252, 97] width 175 height 13
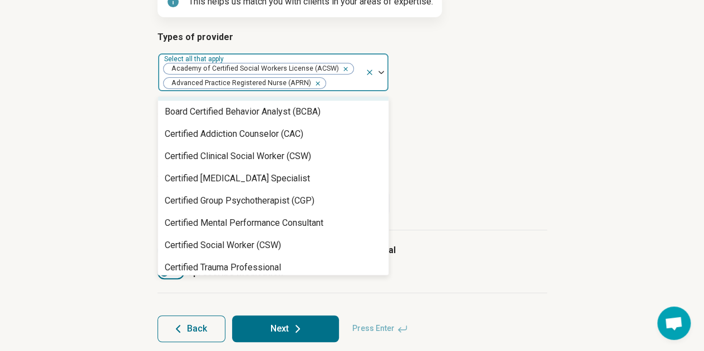
scroll to position [56, 0]
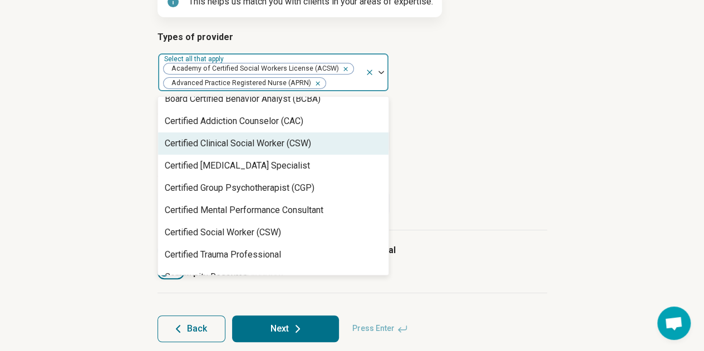
click at [334, 137] on div "Certified Clinical Social Worker (CSW)" at bounding box center [273, 143] width 230 height 22
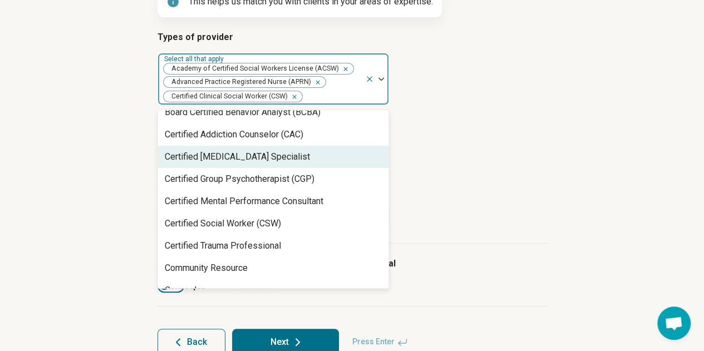
scroll to position [111, 0]
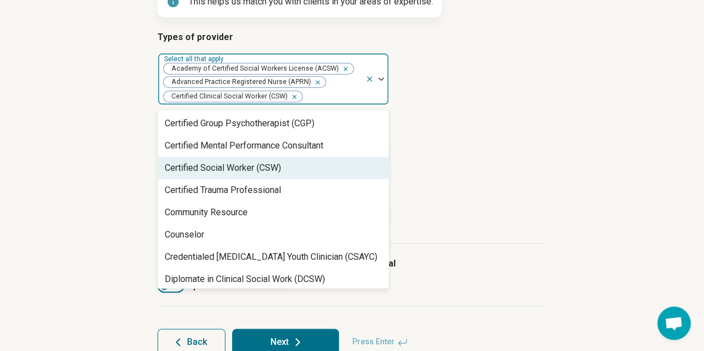
click at [327, 175] on div "Certified Social Worker (CSW)" at bounding box center [273, 168] width 230 height 22
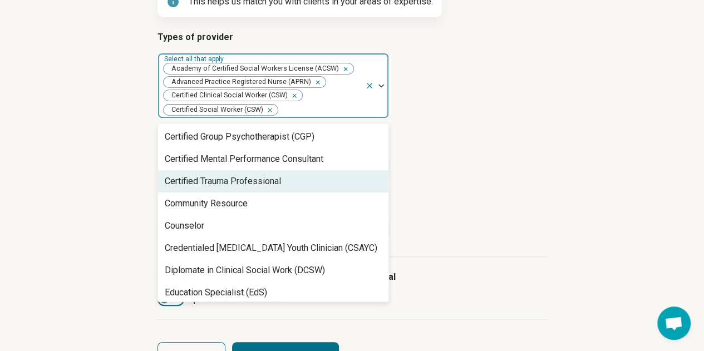
click at [327, 180] on div "Certified Trauma Professional" at bounding box center [273, 181] width 230 height 22
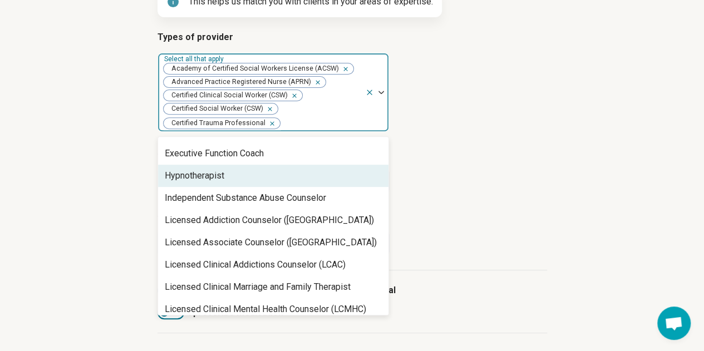
scroll to position [278, 0]
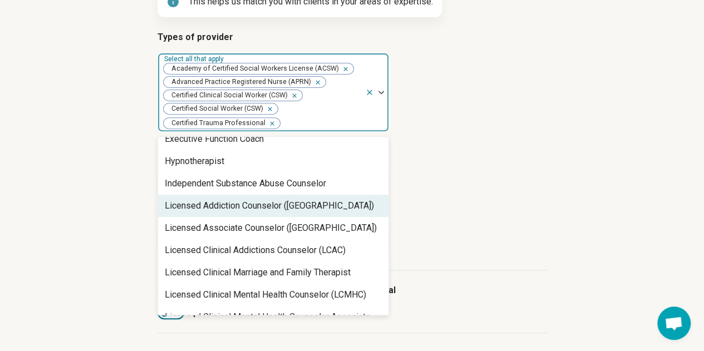
click at [327, 208] on div "Licensed Addiction Counselor ([GEOGRAPHIC_DATA])" at bounding box center [273, 206] width 230 height 22
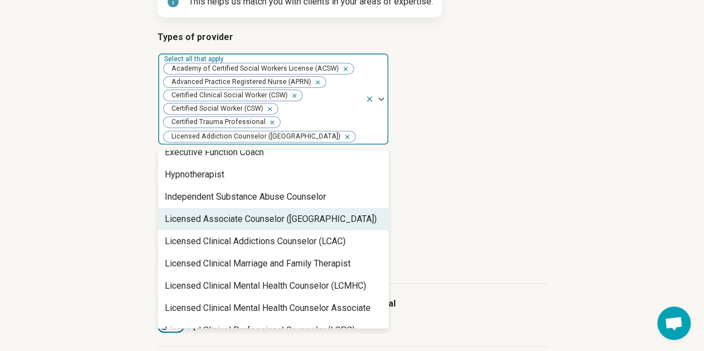
click at [327, 215] on div "Licensed Associate Counselor ([GEOGRAPHIC_DATA])" at bounding box center [273, 219] width 230 height 22
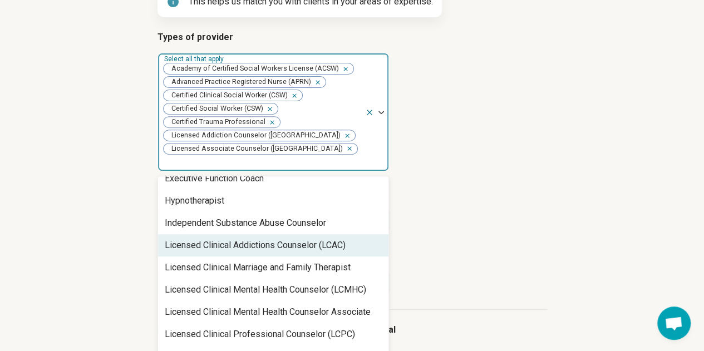
click at [329, 239] on div "Licensed Clinical Addictions Counselor (LCAC)" at bounding box center [255, 245] width 181 height 13
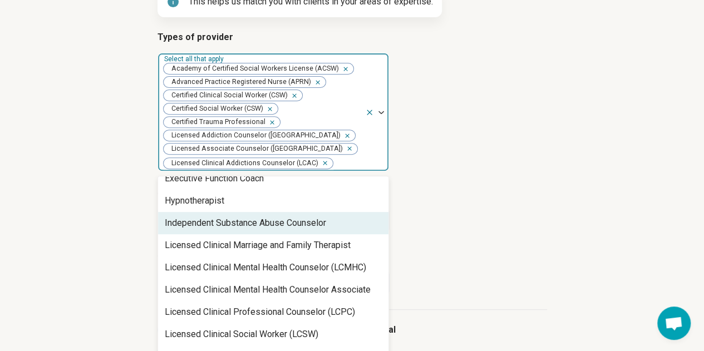
scroll to position [334, 0]
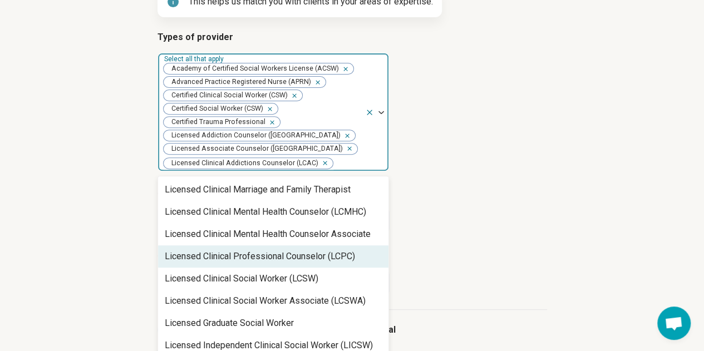
click at [332, 263] on div "Licensed Clinical Professional Counselor (LCPC)" at bounding box center [260, 256] width 190 height 13
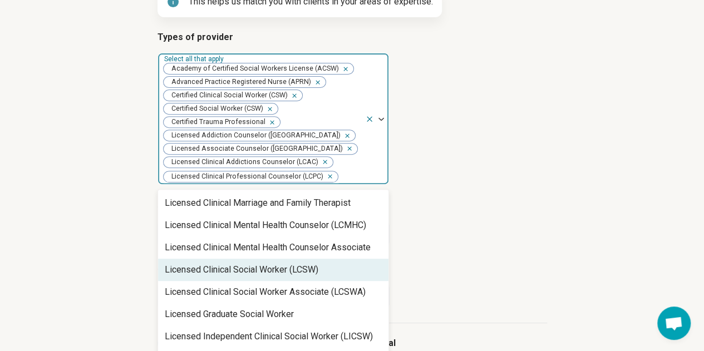
click at [330, 271] on div "Licensed Clinical Social Worker (LCSW)" at bounding box center [273, 270] width 230 height 22
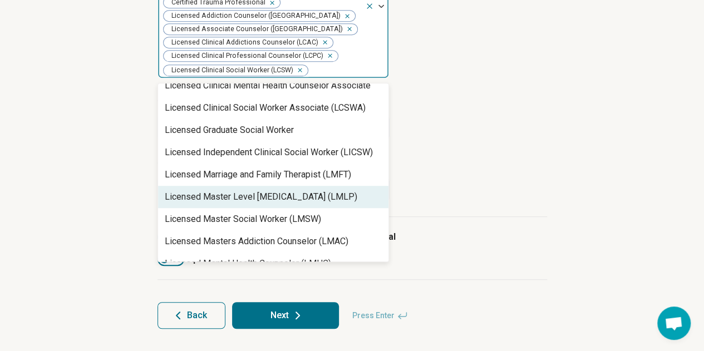
scroll to position [445, 0]
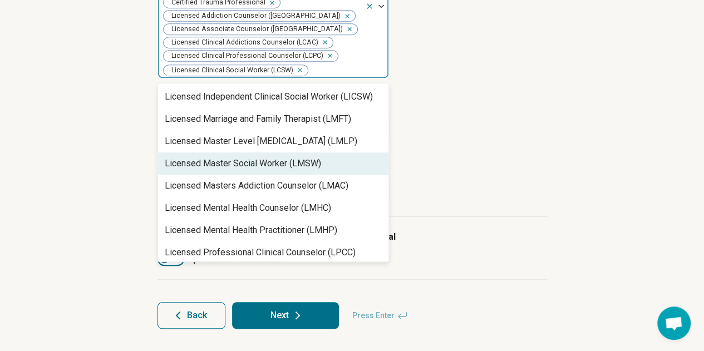
click at [343, 175] on div "Licensed Masters Addiction Counselor (LMAC)" at bounding box center [273, 186] width 230 height 22
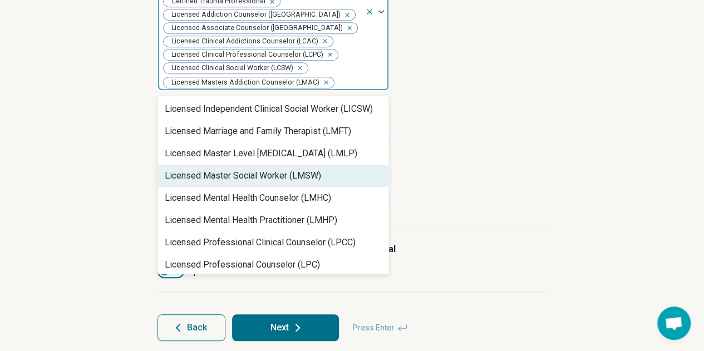
click at [339, 184] on div "Licensed Master Social Worker (LMSW)" at bounding box center [273, 176] width 230 height 22
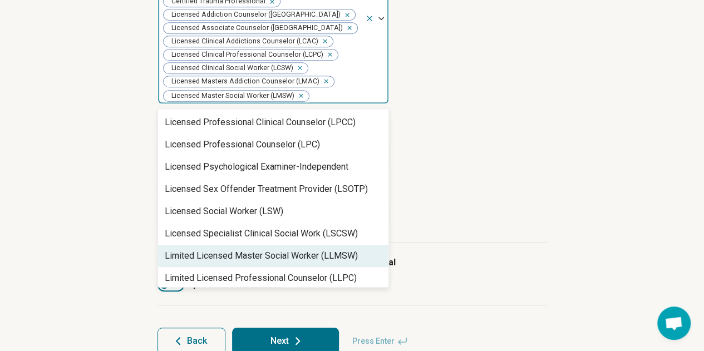
scroll to position [612, 0]
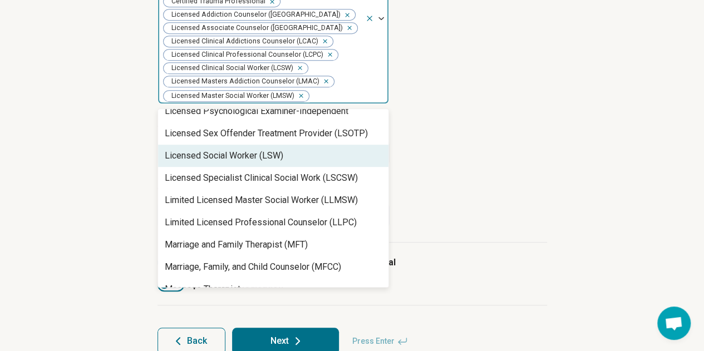
click at [338, 153] on div "Licensed Social Worker (LSW)" at bounding box center [273, 156] width 230 height 22
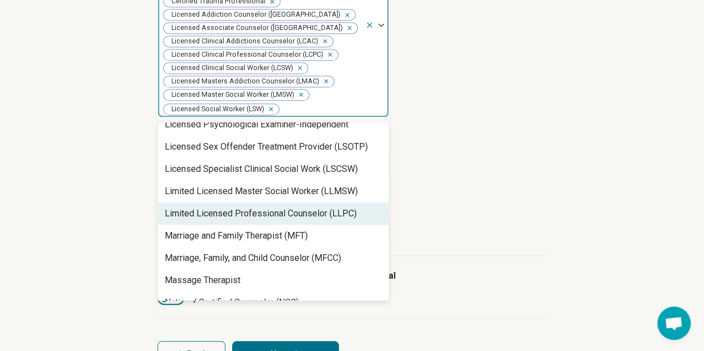
scroll to position [668, 0]
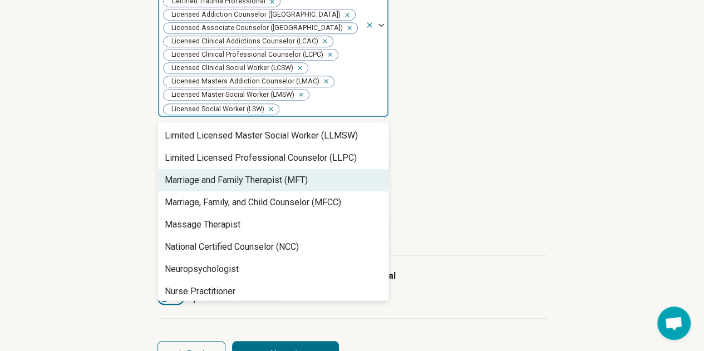
click at [332, 184] on div "Marriage and Family Therapist (MFT)" at bounding box center [273, 180] width 230 height 22
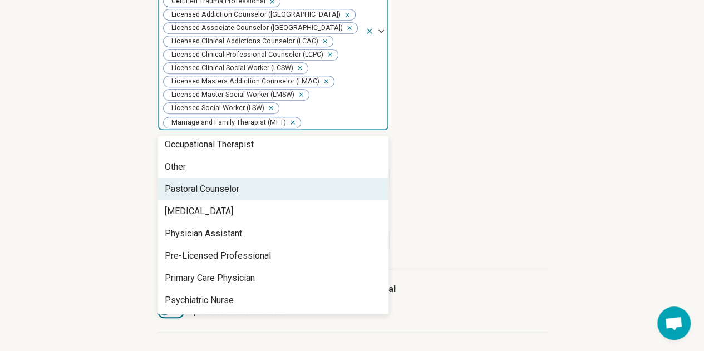
scroll to position [890, 0]
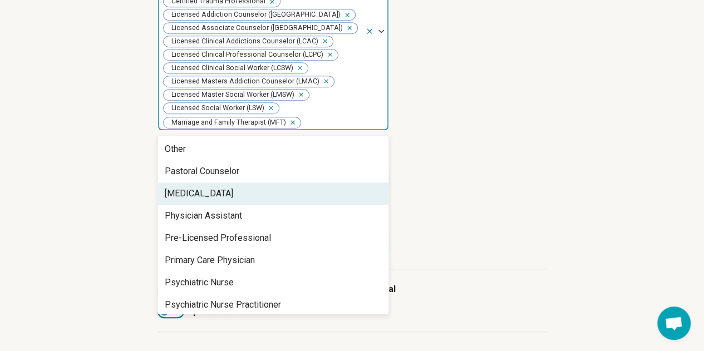
click at [317, 201] on div "[MEDICAL_DATA]" at bounding box center [273, 193] width 230 height 22
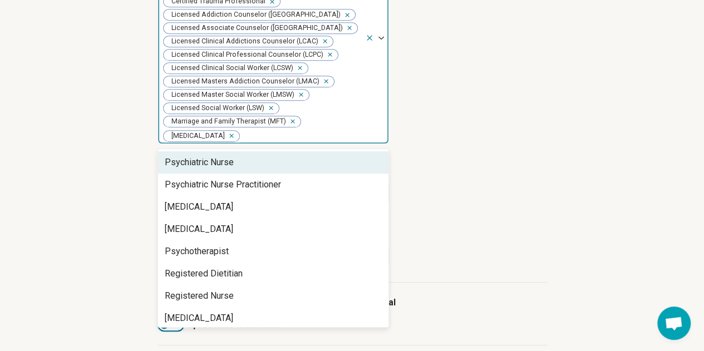
scroll to position [1028, 0]
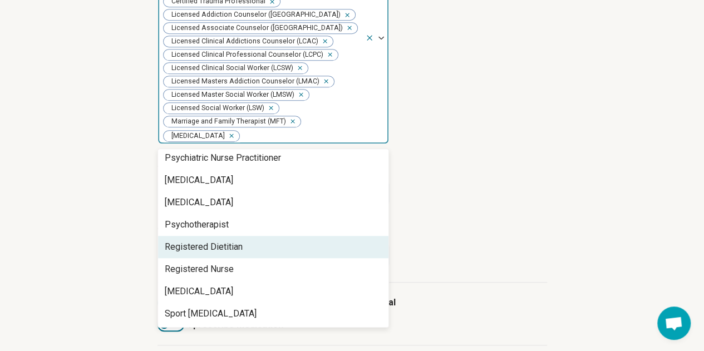
click at [108, 217] on div "Step 3 of 9 Tells us a little bit more about your expertise This helps us match…" at bounding box center [352, 105] width 704 height 624
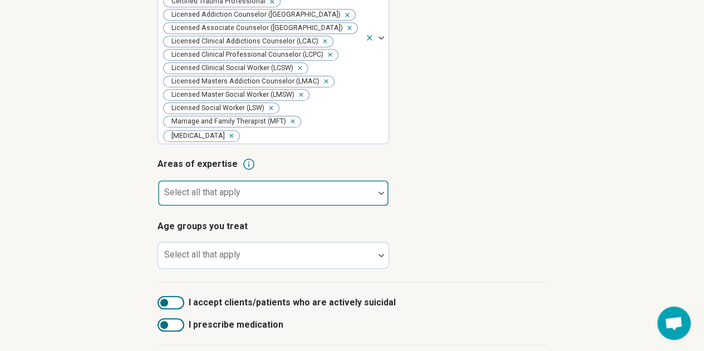
click at [313, 200] on div at bounding box center [265, 198] width 207 height 16
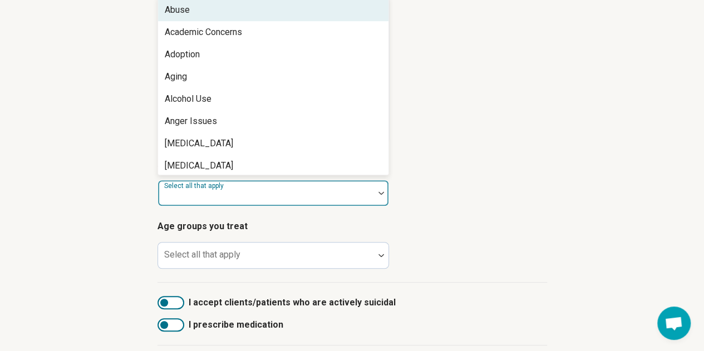
scroll to position [276, 0]
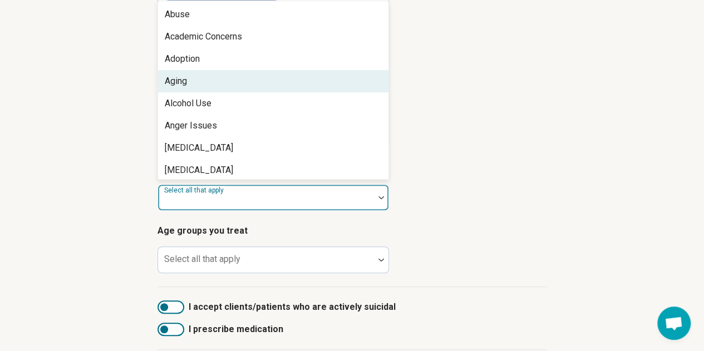
click at [261, 103] on div "Alcohol Use" at bounding box center [273, 103] width 230 height 22
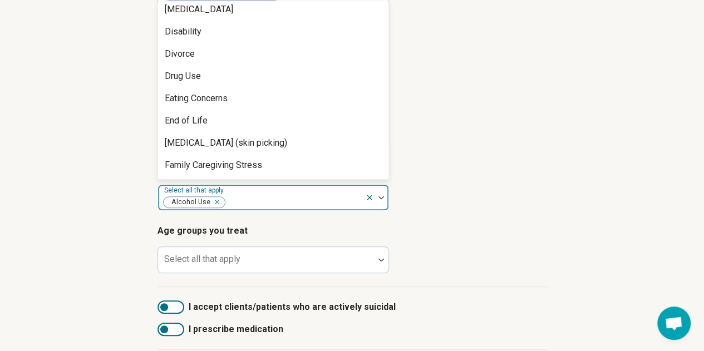
scroll to position [668, 0]
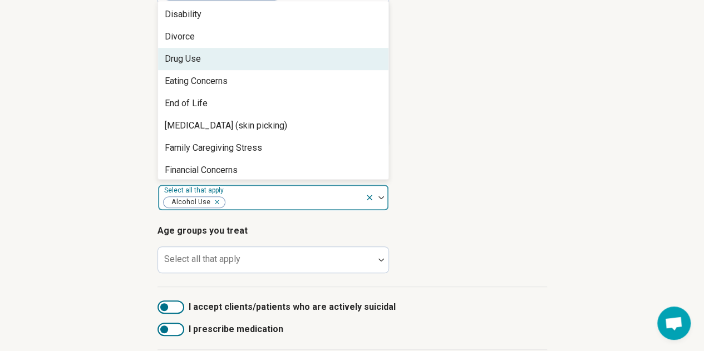
click at [245, 65] on div "Drug Use" at bounding box center [273, 59] width 230 height 22
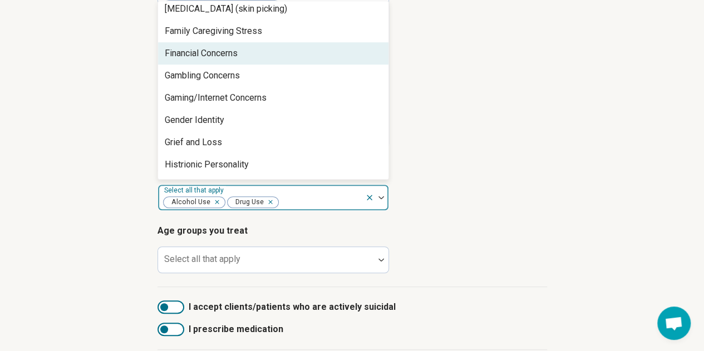
scroll to position [779, 0]
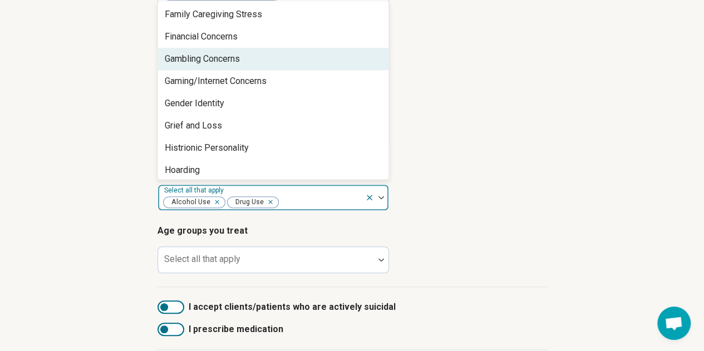
click at [253, 56] on div "Gambling Concerns" at bounding box center [273, 59] width 230 height 22
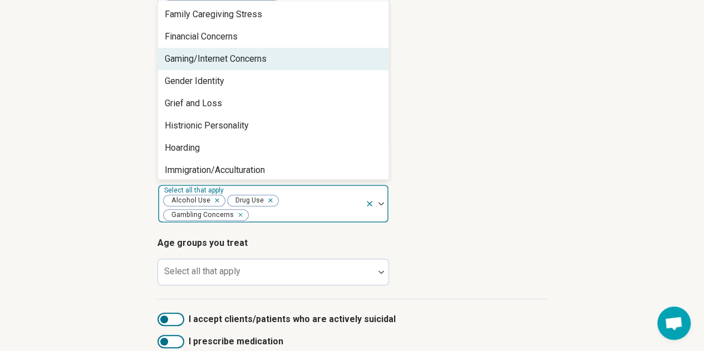
click at [253, 65] on div "Gaming/Internet Concerns" at bounding box center [216, 58] width 102 height 13
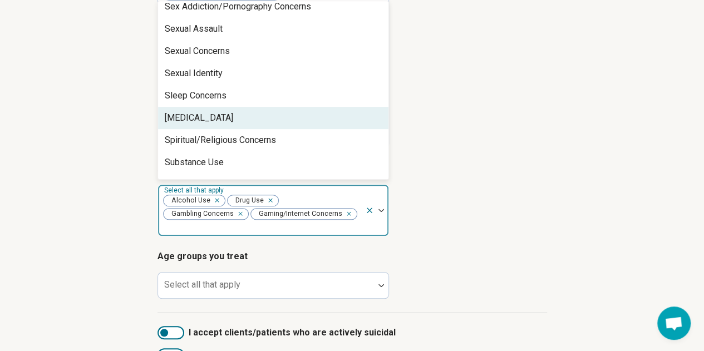
scroll to position [1851, 0]
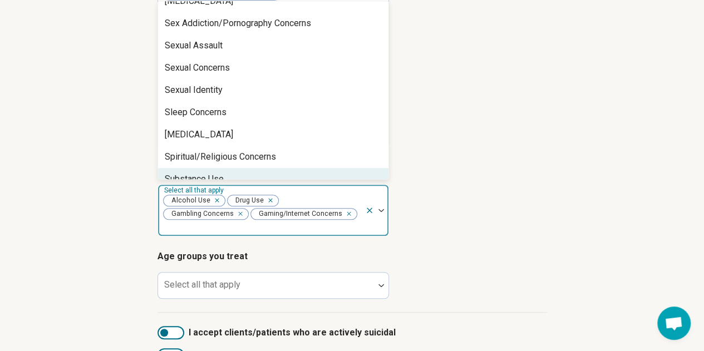
click at [265, 168] on div "Substance Use" at bounding box center [273, 179] width 230 height 22
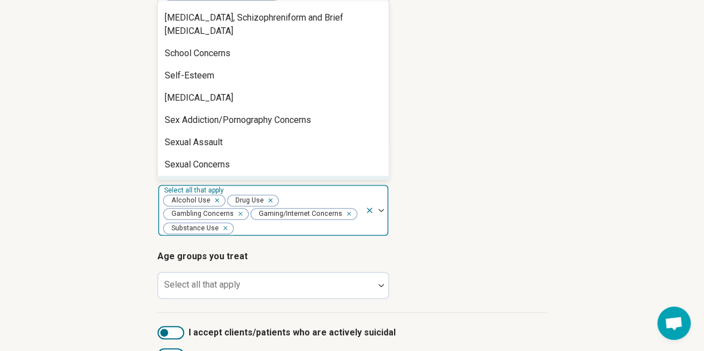
scroll to position [1740, 0]
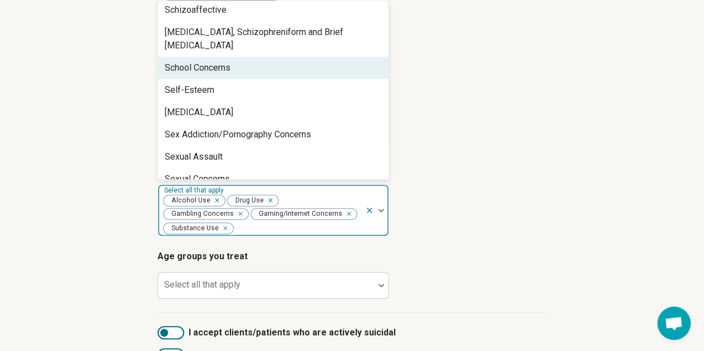
click at [303, 67] on div "School Concerns" at bounding box center [273, 68] width 230 height 22
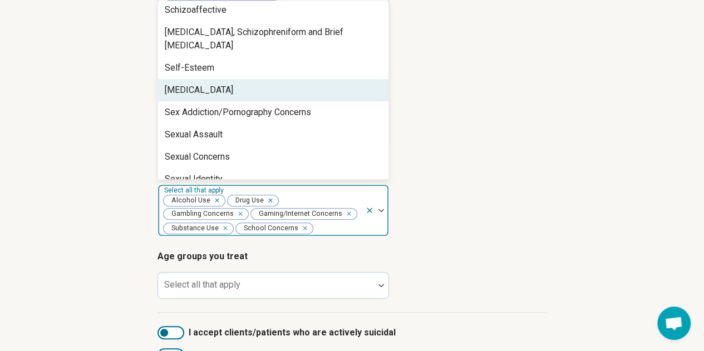
click at [517, 125] on article "Types of provider Select all that apply Academy of Certified Social Workers Lic…" at bounding box center [351, 31] width 389 height 235
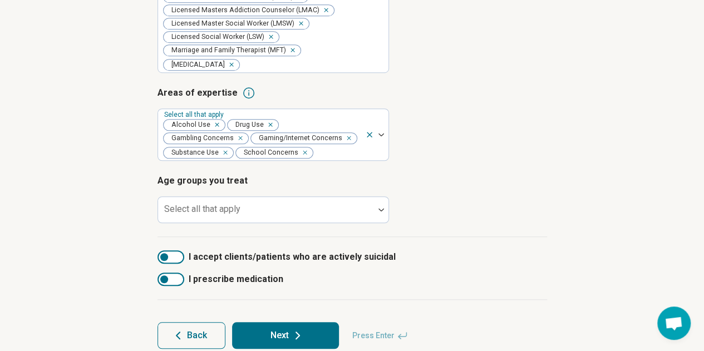
scroll to position [374, 0]
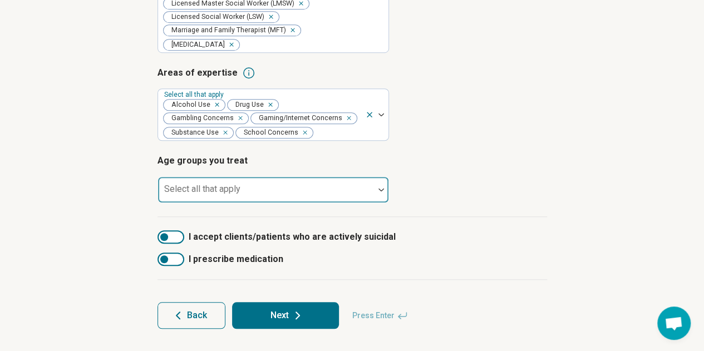
click at [281, 184] on div at bounding box center [266, 189] width 216 height 24
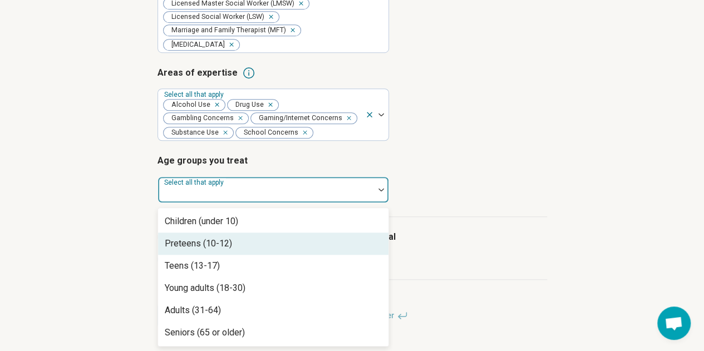
click at [280, 251] on div "Preteens (10-12)" at bounding box center [273, 244] width 230 height 22
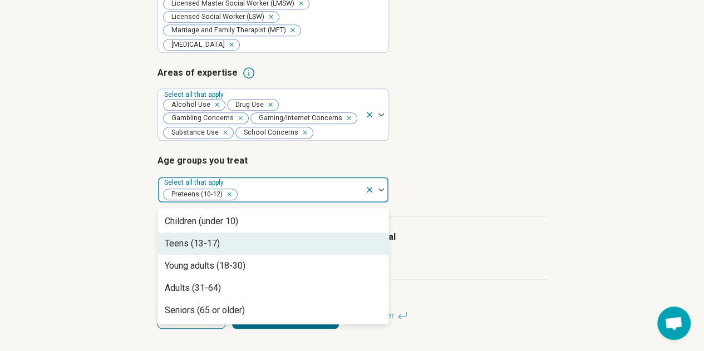
click at [283, 240] on div "Teens (13-17)" at bounding box center [273, 244] width 230 height 22
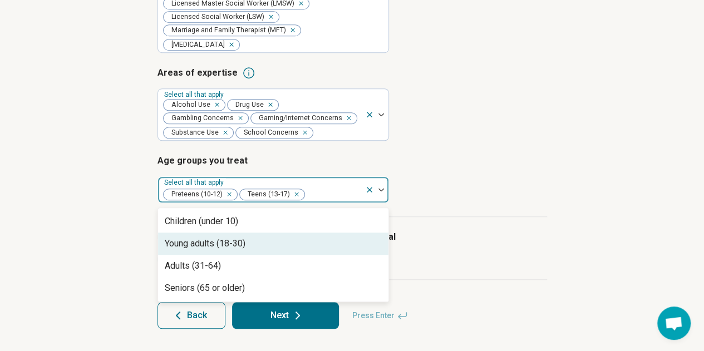
click at [283, 246] on div "Young adults (18-30)" at bounding box center [273, 244] width 230 height 22
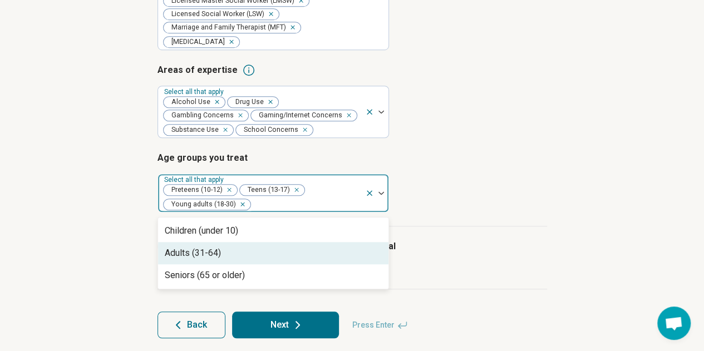
click at [282, 248] on div "Adults (31-64)" at bounding box center [273, 253] width 230 height 22
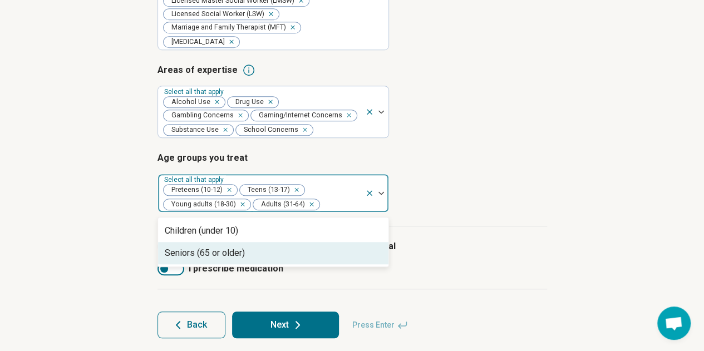
click at [282, 250] on div "Seniors (65 or older)" at bounding box center [273, 253] width 230 height 22
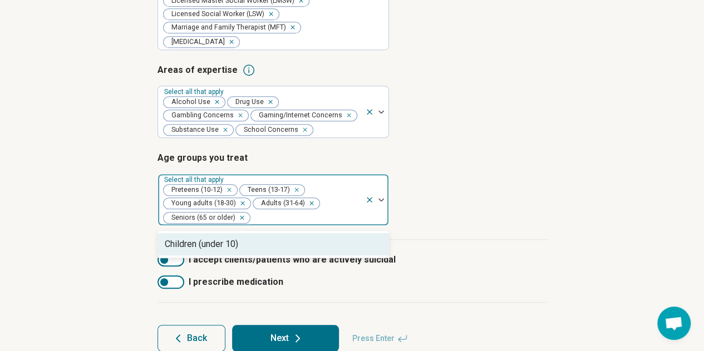
click at [539, 205] on article "Age groups you treat option Seniors (65 or older), selected. 1 result available…" at bounding box center [351, 188] width 389 height 75
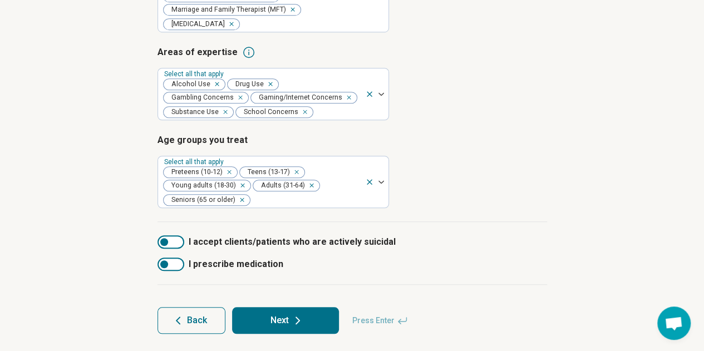
scroll to position [401, 0]
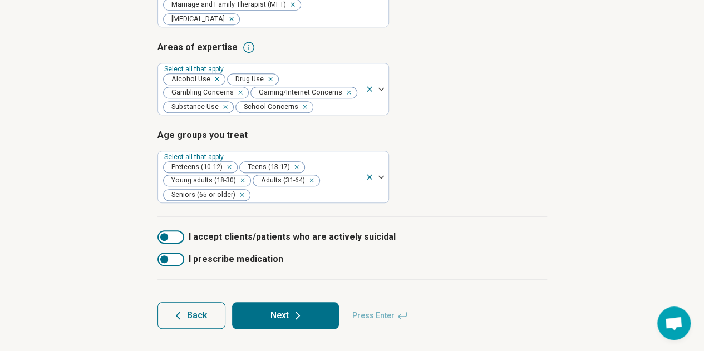
click at [171, 262] on div at bounding box center [170, 259] width 27 height 13
click at [172, 261] on div at bounding box center [170, 259] width 27 height 13
click at [164, 262] on div at bounding box center [170, 259] width 27 height 13
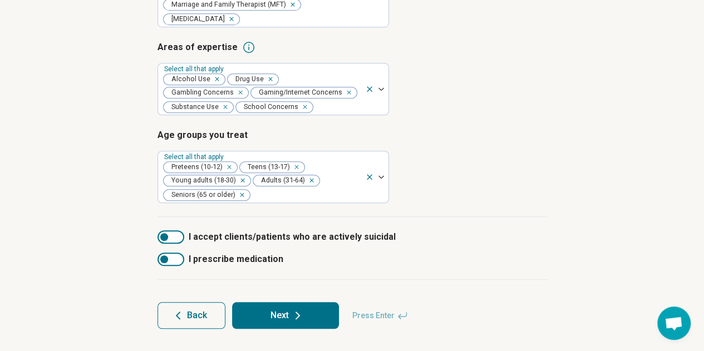
click at [298, 310] on icon at bounding box center [297, 315] width 13 height 13
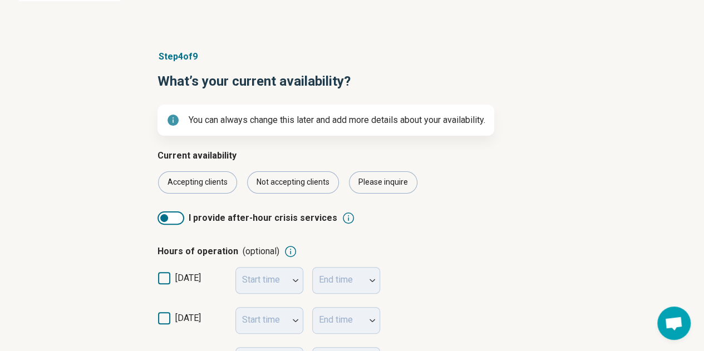
scroll to position [111, 0]
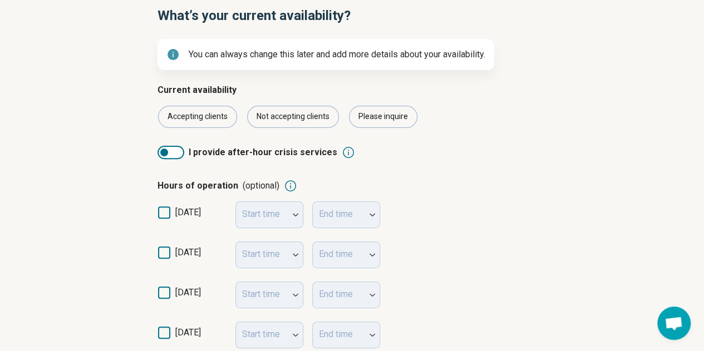
click at [161, 151] on div at bounding box center [164, 153] width 8 height 8
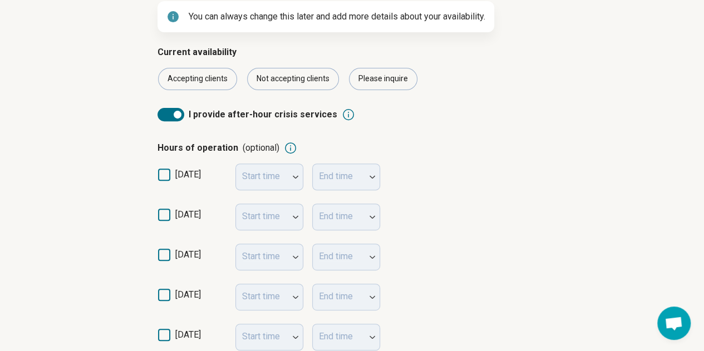
scroll to position [167, 0]
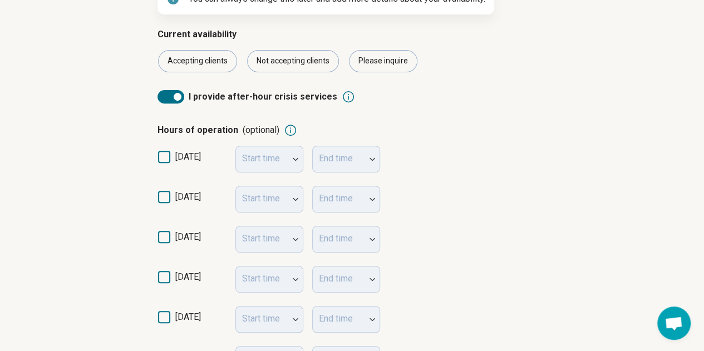
click at [169, 154] on icon at bounding box center [164, 157] width 12 height 12
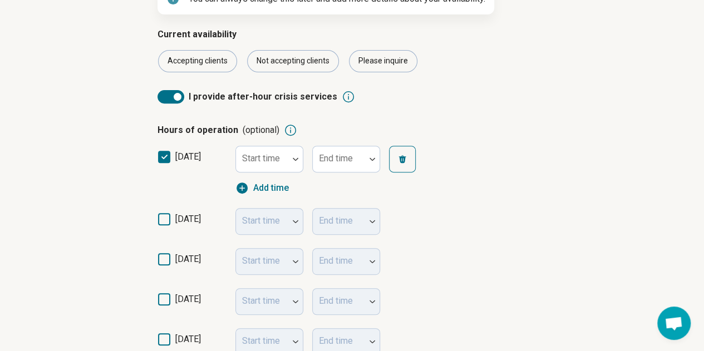
click at [163, 220] on icon at bounding box center [164, 219] width 12 height 12
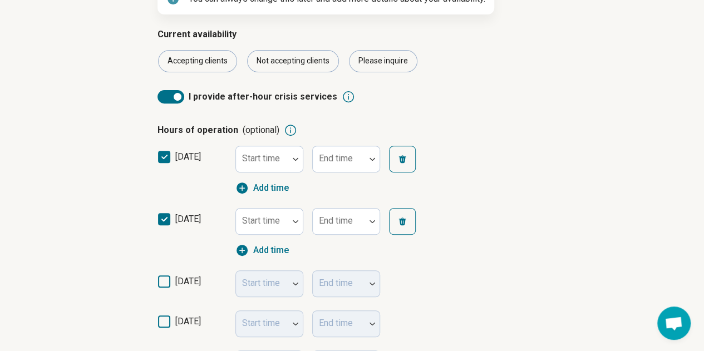
click at [162, 283] on icon at bounding box center [164, 281] width 12 height 12
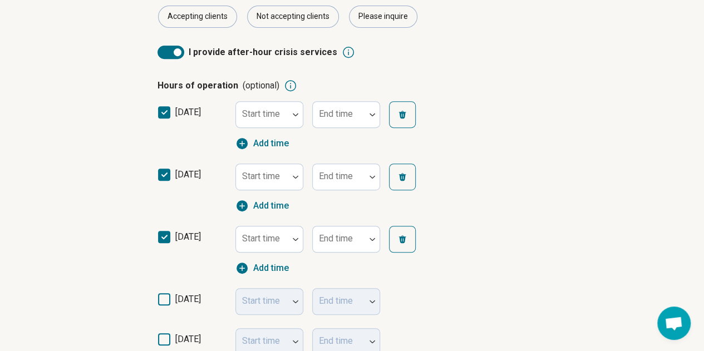
scroll to position [278, 0]
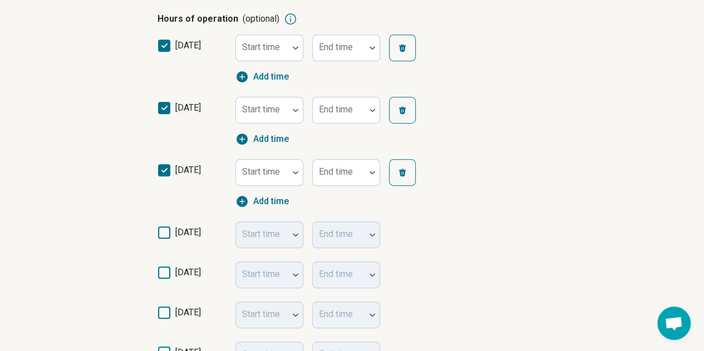
click at [160, 234] on icon at bounding box center [164, 232] width 12 height 12
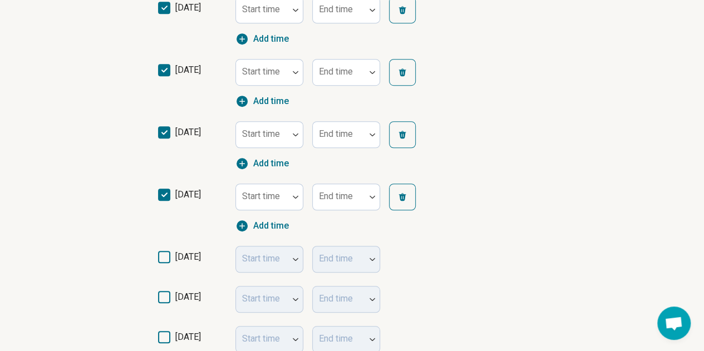
scroll to position [334, 0]
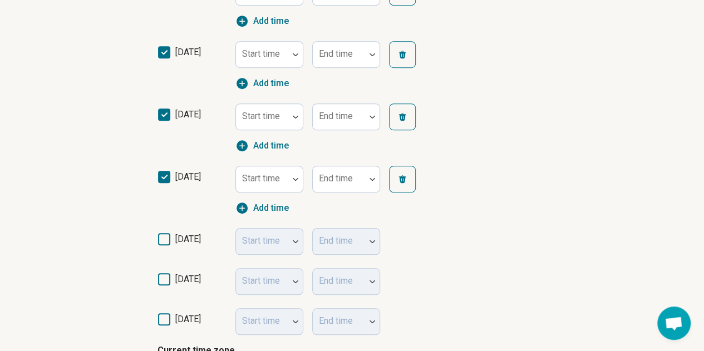
click at [167, 244] on icon at bounding box center [164, 239] width 12 height 12
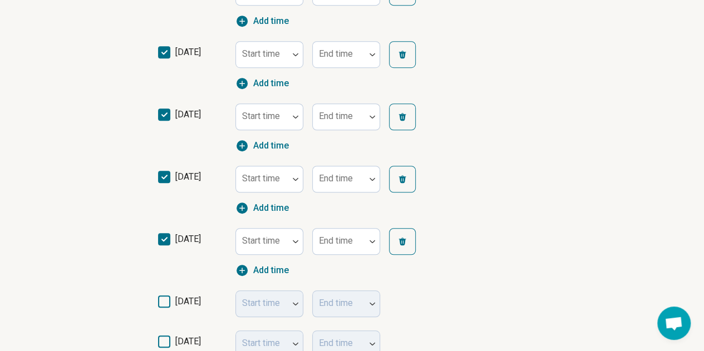
scroll to position [6, 0]
click at [166, 299] on icon at bounding box center [164, 301] width 12 height 12
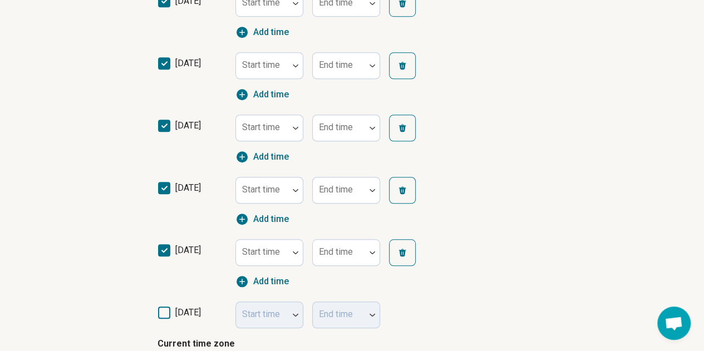
scroll to position [445, 0]
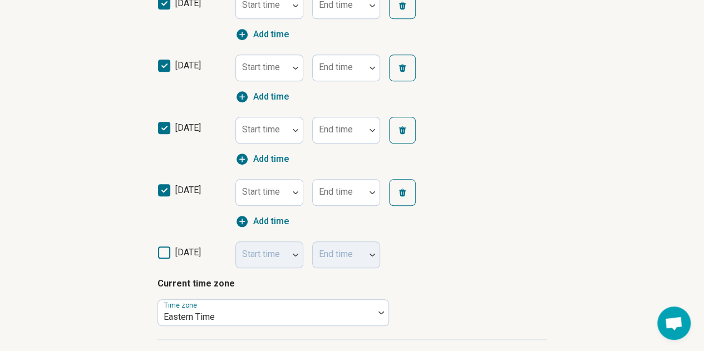
click at [163, 254] on icon at bounding box center [164, 252] width 12 height 12
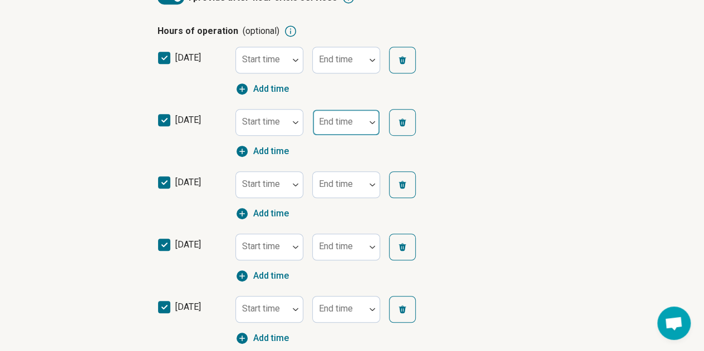
scroll to position [249, 0]
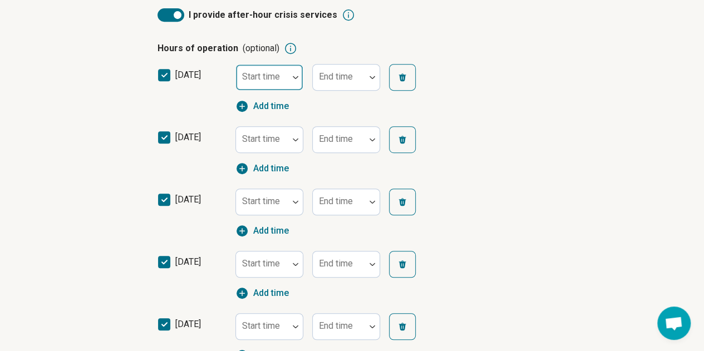
click at [298, 83] on div at bounding box center [295, 78] width 14 height 26
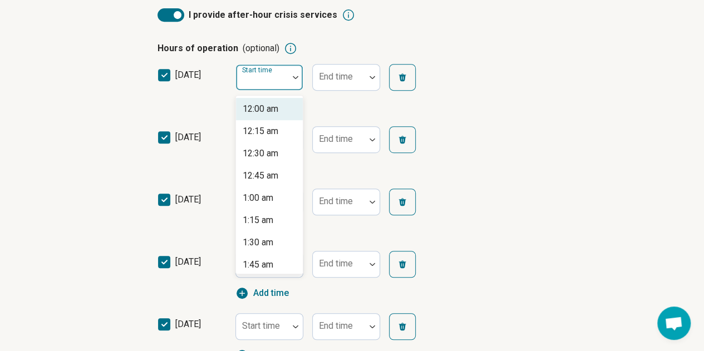
click at [284, 108] on div "12:00 am" at bounding box center [269, 109] width 67 height 22
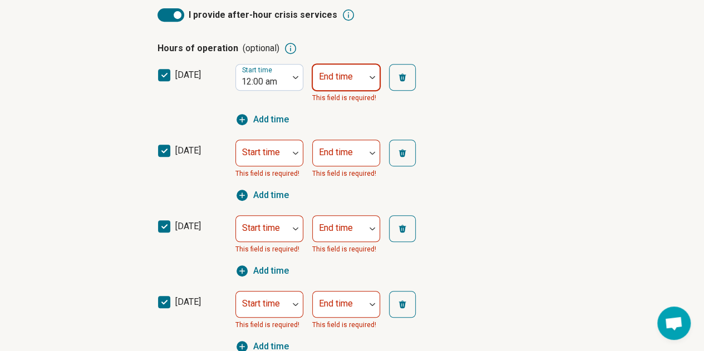
click at [375, 76] on div at bounding box center [372, 77] width 14 height 3
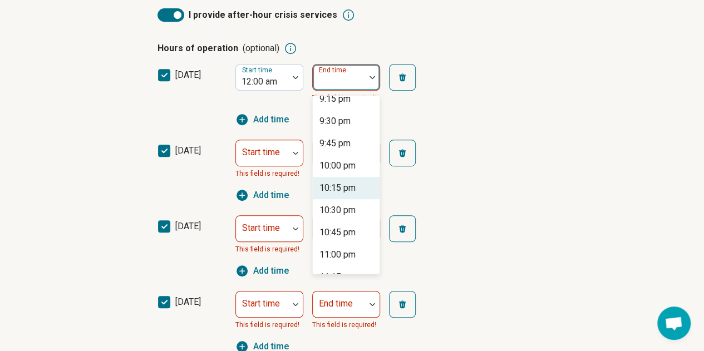
scroll to position [1940, 0]
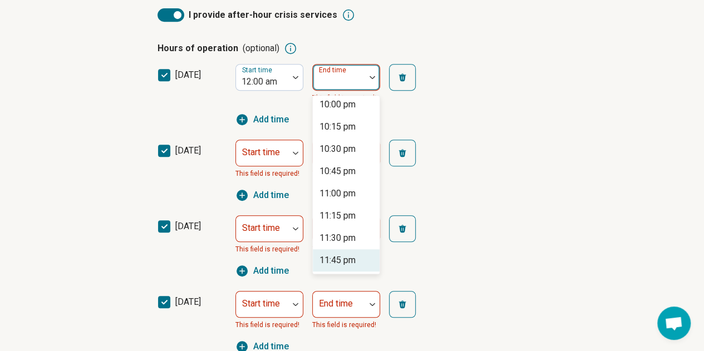
click at [356, 260] on div "11:45 pm" at bounding box center [346, 260] width 67 height 22
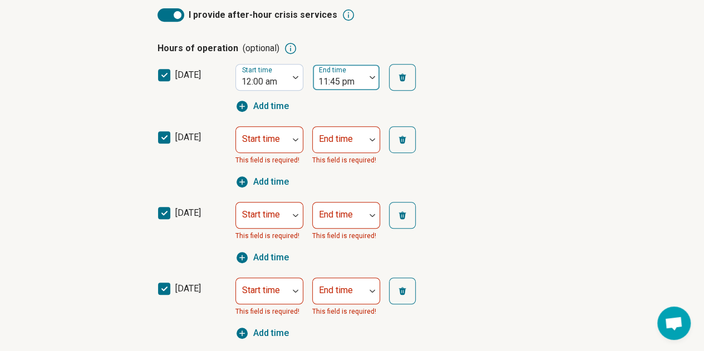
click at [376, 77] on div at bounding box center [372, 77] width 14 height 3
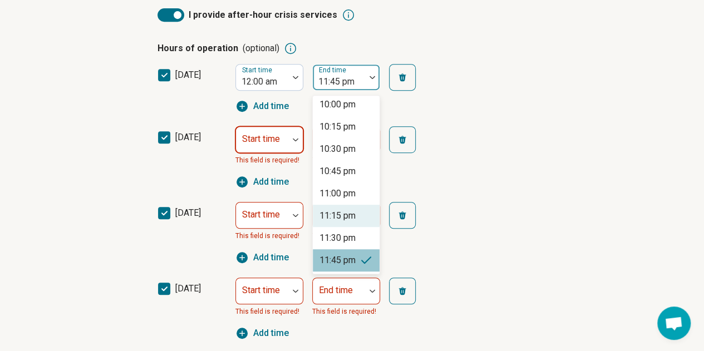
click at [276, 134] on div "Start time" at bounding box center [269, 139] width 68 height 27
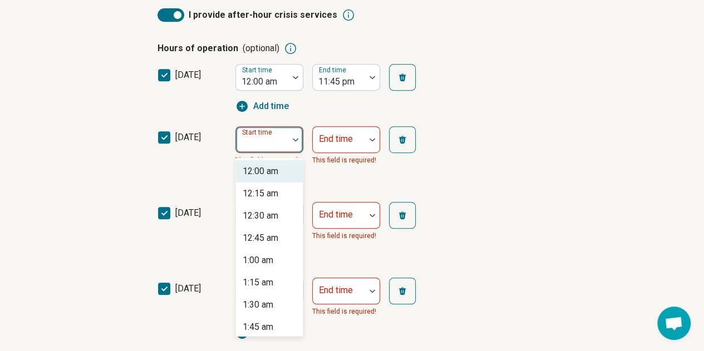
click at [279, 167] on div "12:00 am" at bounding box center [269, 171] width 67 height 22
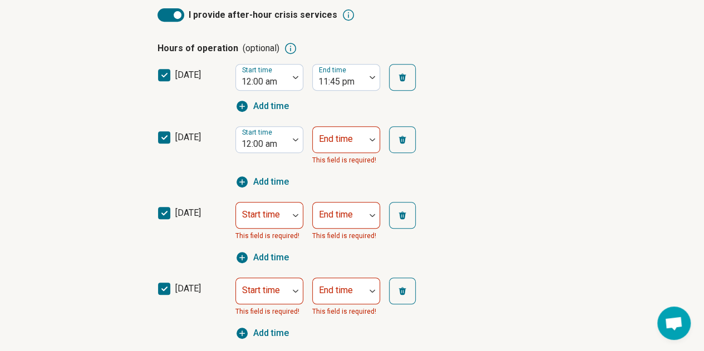
click at [387, 128] on div "Start time 12:00 am End time This field is required!" at bounding box center [335, 146] width 200 height 40
click at [334, 134] on label "End time" at bounding box center [336, 139] width 34 height 11
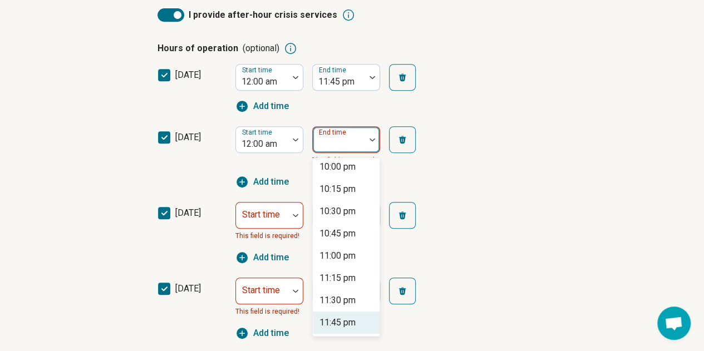
click at [318, 319] on div "11:45 pm" at bounding box center [346, 323] width 67 height 22
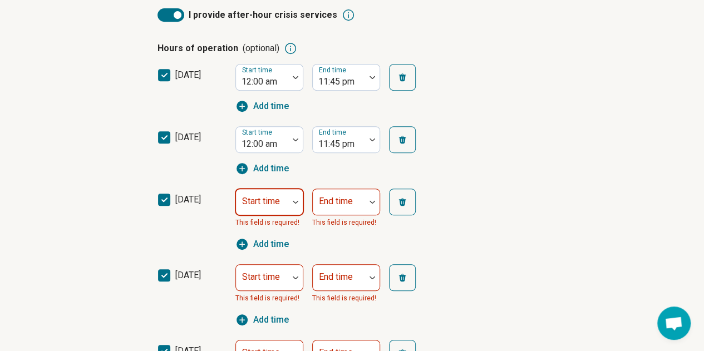
click at [269, 200] on div "Start time" at bounding box center [269, 202] width 68 height 27
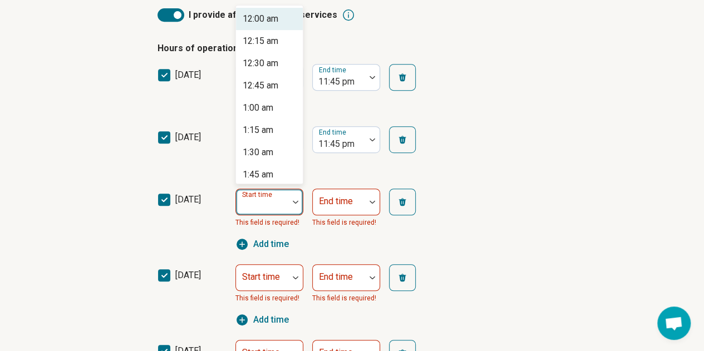
click at [269, 13] on div "12:00 am" at bounding box center [261, 18] width 36 height 13
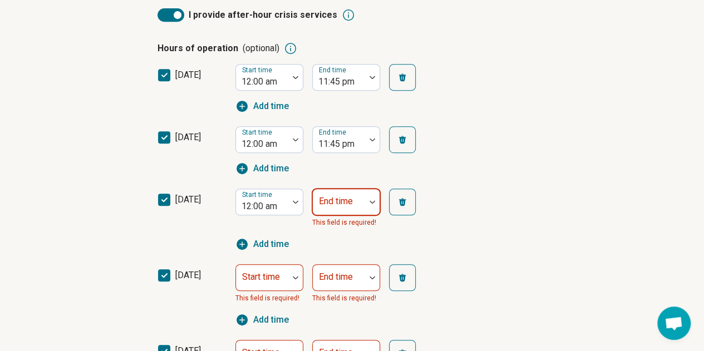
click at [348, 205] on div "End time" at bounding box center [346, 202] width 68 height 27
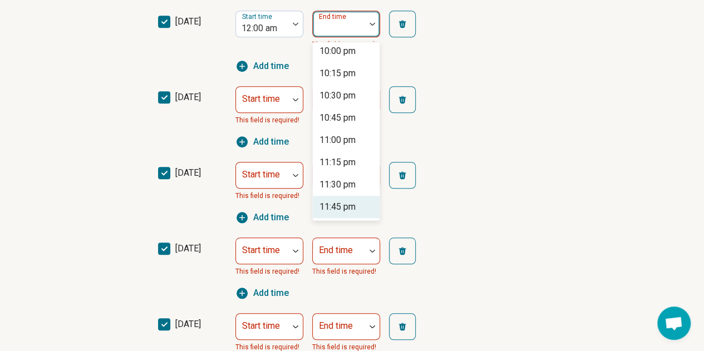
click at [350, 208] on div "11:45 pm" at bounding box center [337, 206] width 36 height 13
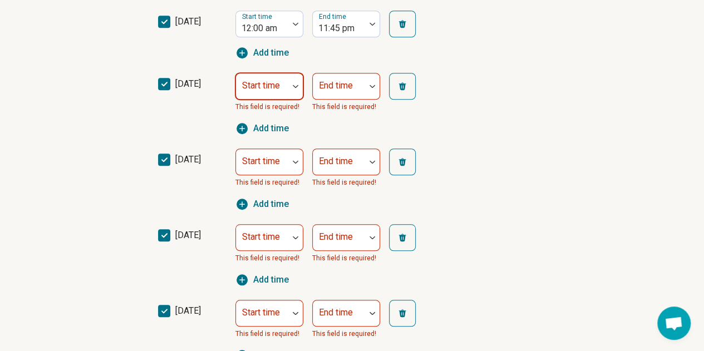
click at [267, 93] on div at bounding box center [261, 91] width 43 height 16
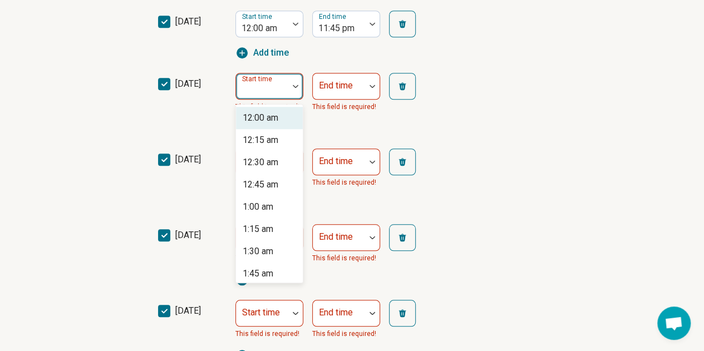
click at [275, 120] on div "12:00 am" at bounding box center [261, 117] width 36 height 13
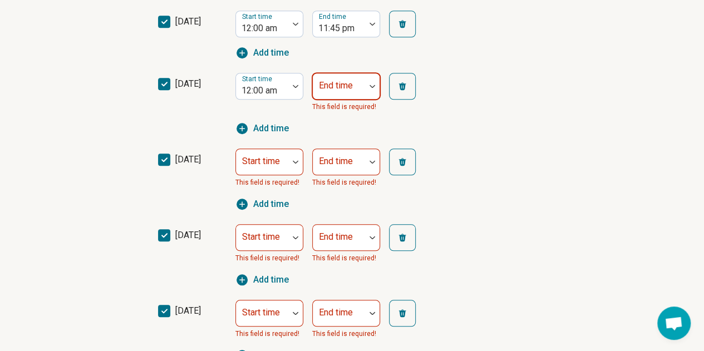
drag, startPoint x: 287, startPoint y: 114, endPoint x: 356, endPoint y: 82, distance: 75.9
click at [356, 80] on div at bounding box center [339, 86] width 52 height 24
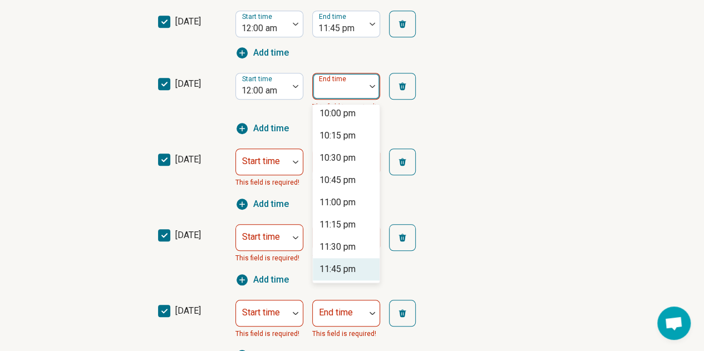
click at [340, 260] on div "11:45 pm" at bounding box center [346, 269] width 67 height 22
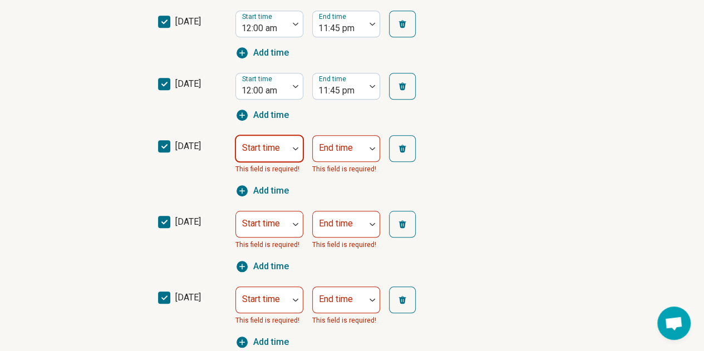
click at [260, 147] on label "Start time" at bounding box center [261, 147] width 38 height 11
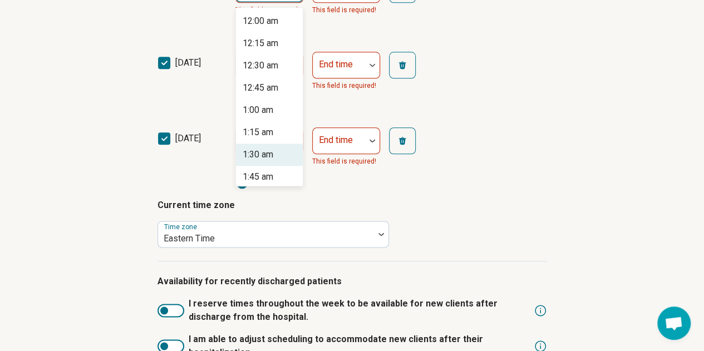
scroll to position [588, 0]
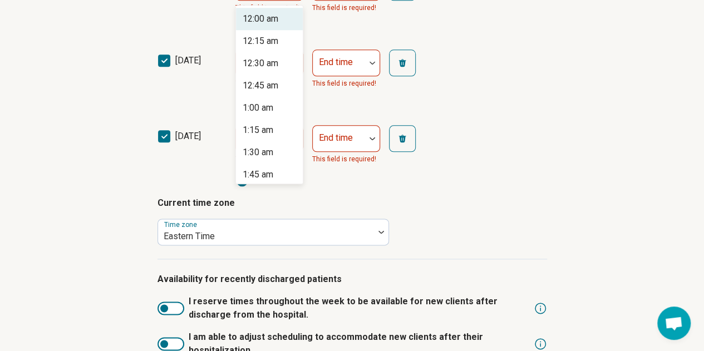
click at [278, 22] on div "12:00 am" at bounding box center [261, 18] width 36 height 13
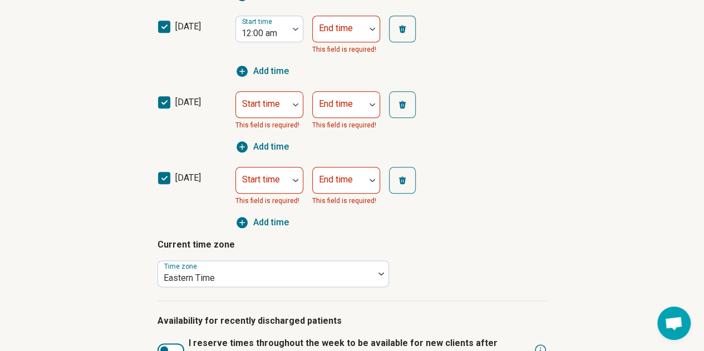
scroll to position [532, 0]
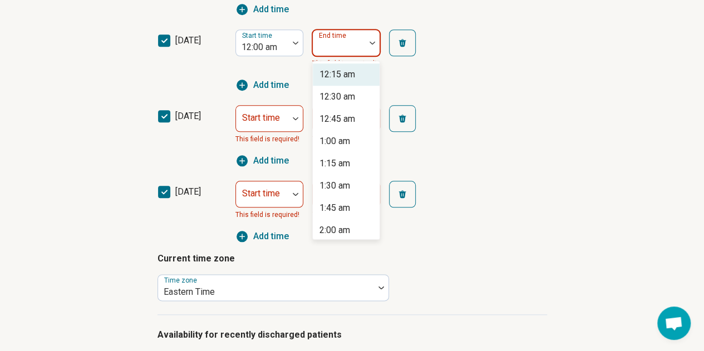
click at [337, 45] on div "End time" at bounding box center [346, 42] width 68 height 27
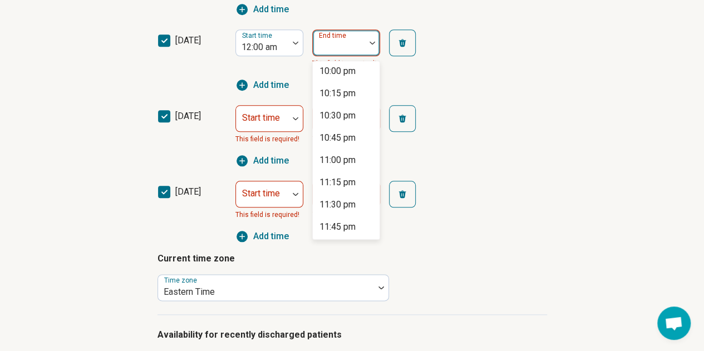
scroll to position [1940, 0]
click at [343, 216] on div "11:45 pm" at bounding box center [346, 226] width 67 height 22
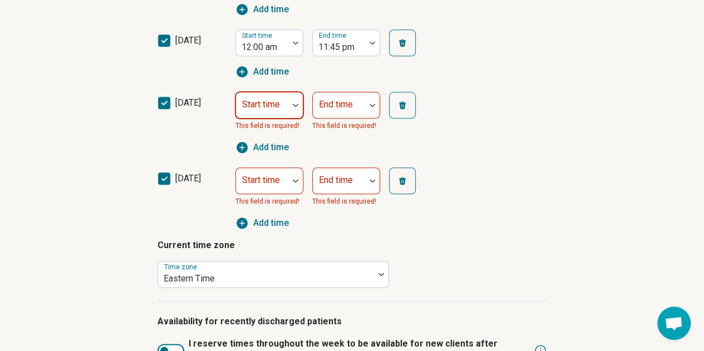
click at [295, 100] on div at bounding box center [295, 105] width 14 height 26
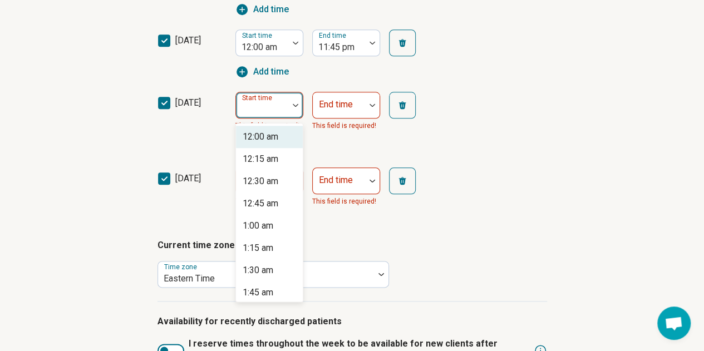
click at [290, 139] on div "12:00 am" at bounding box center [269, 137] width 67 height 22
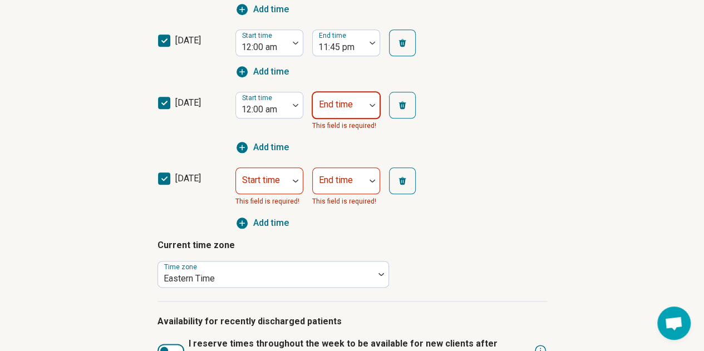
click at [355, 108] on div at bounding box center [338, 110] width 43 height 16
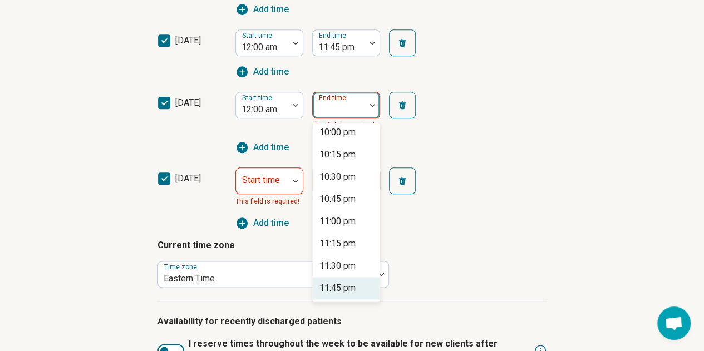
click at [332, 286] on div "11:45 pm" at bounding box center [337, 287] width 36 height 13
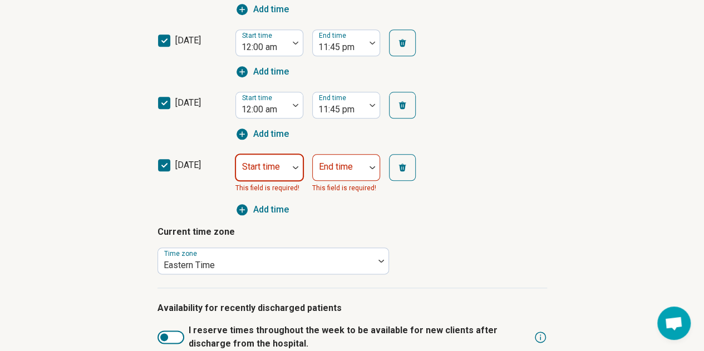
click at [292, 171] on div at bounding box center [295, 168] width 14 height 26
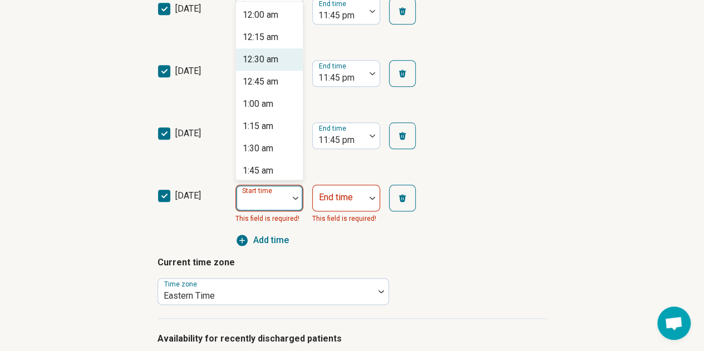
scroll to position [498, 0]
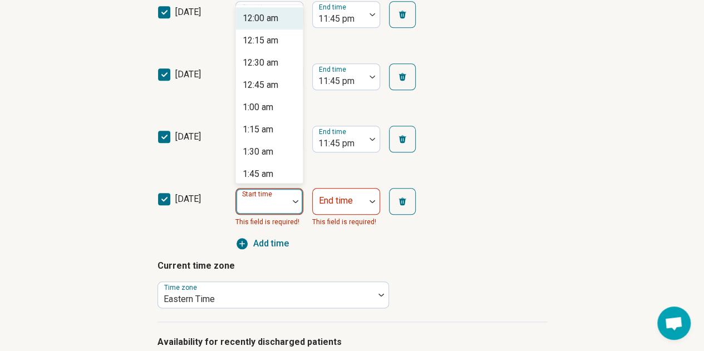
click at [288, 24] on div "12:00 am" at bounding box center [269, 18] width 67 height 22
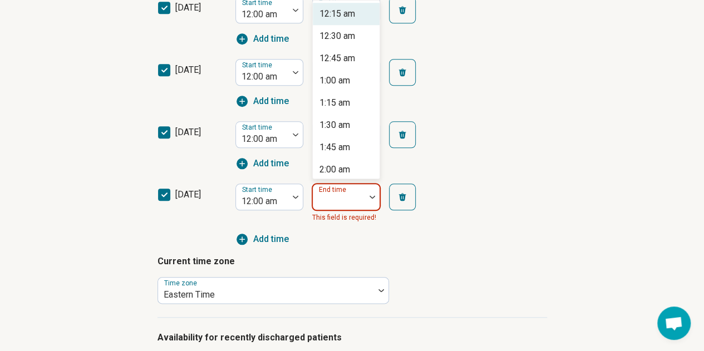
click at [349, 205] on div at bounding box center [338, 202] width 43 height 16
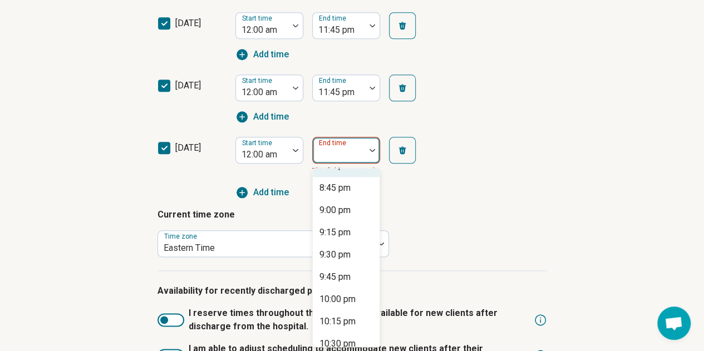
scroll to position [1940, 0]
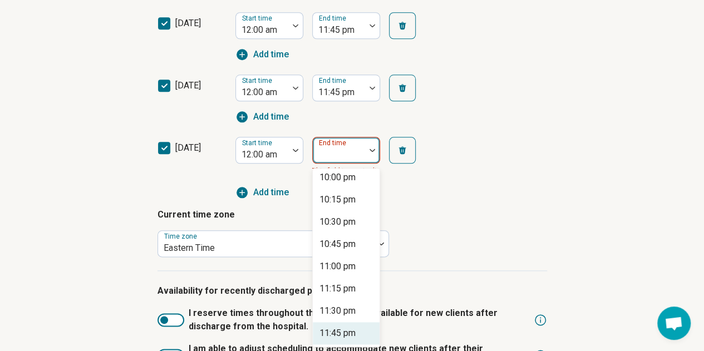
click at [349, 335] on div "11:45 pm" at bounding box center [337, 333] width 36 height 13
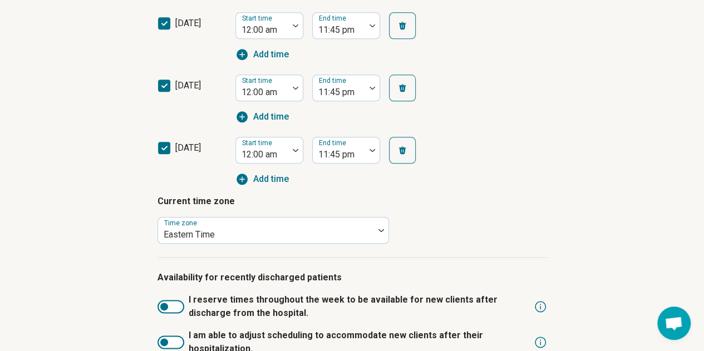
click at [470, 198] on p "Current time zone" at bounding box center [351, 201] width 389 height 13
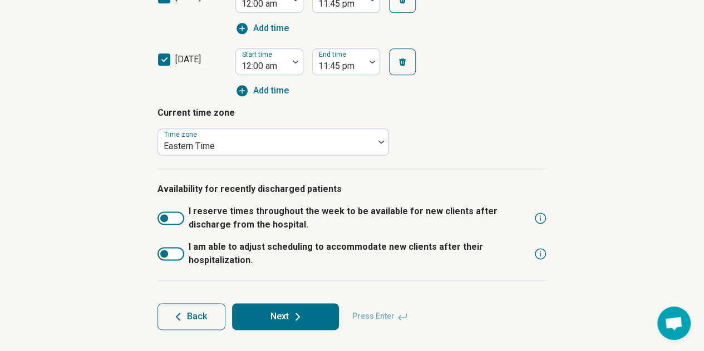
click at [175, 220] on div at bounding box center [170, 217] width 27 height 13
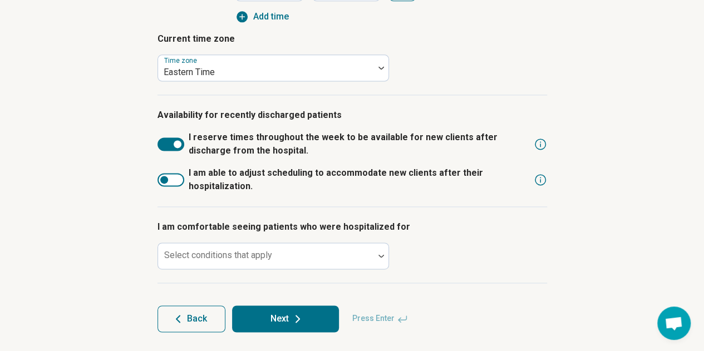
scroll to position [714, 0]
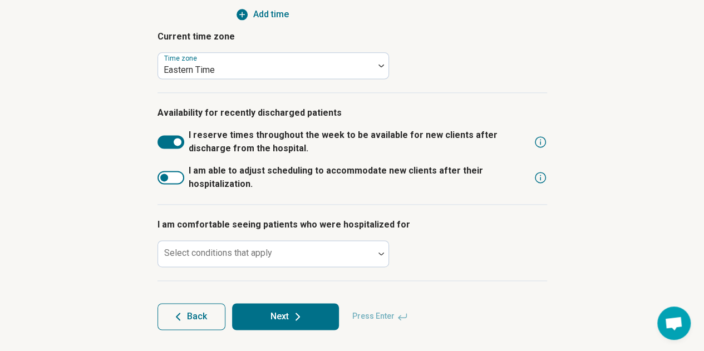
click at [167, 180] on div at bounding box center [170, 177] width 27 height 13
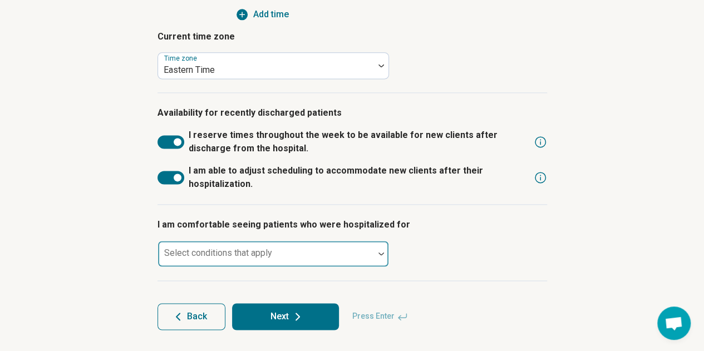
click at [321, 254] on div at bounding box center [265, 258] width 207 height 16
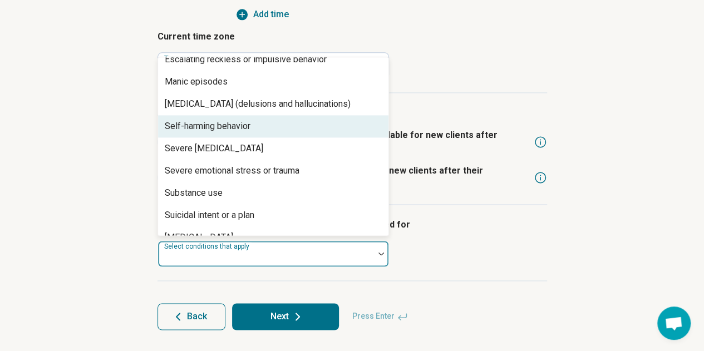
scroll to position [71, 0]
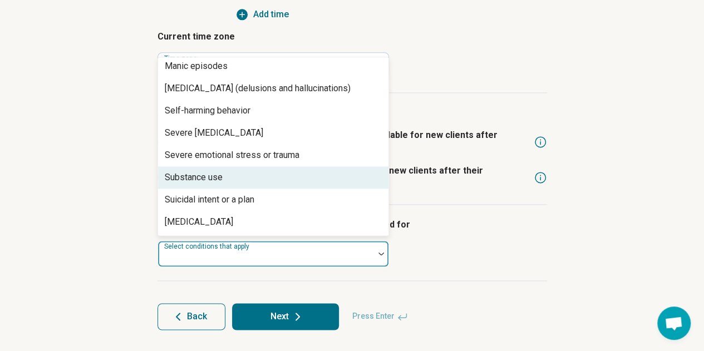
click at [285, 178] on div "Substance use" at bounding box center [273, 177] width 230 height 22
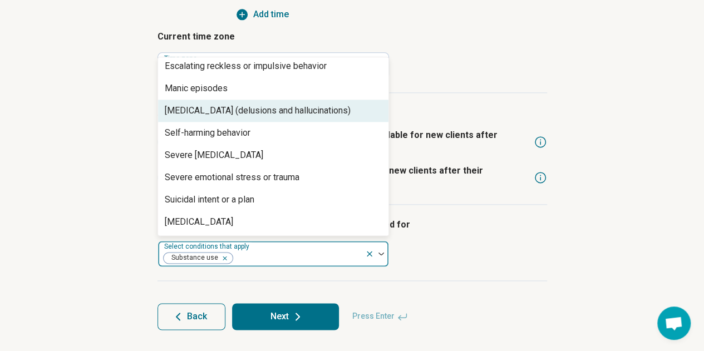
scroll to position [0, 0]
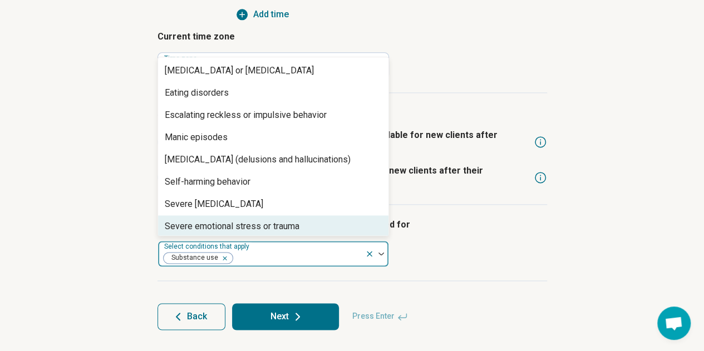
click at [448, 269] on div "I am comfortable seeing patients who were hospitalized for option Substance use…" at bounding box center [351, 243] width 389 height 76
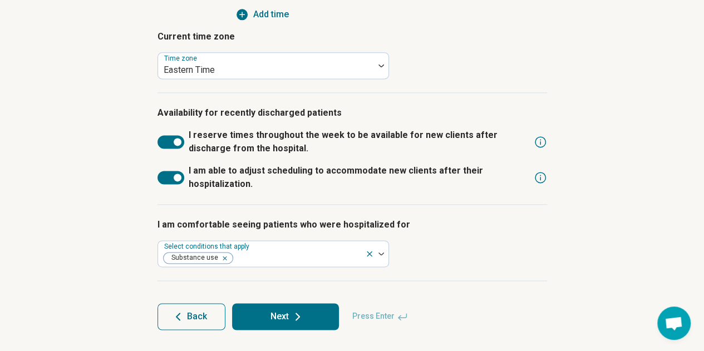
click at [307, 319] on button "Next" at bounding box center [285, 316] width 107 height 27
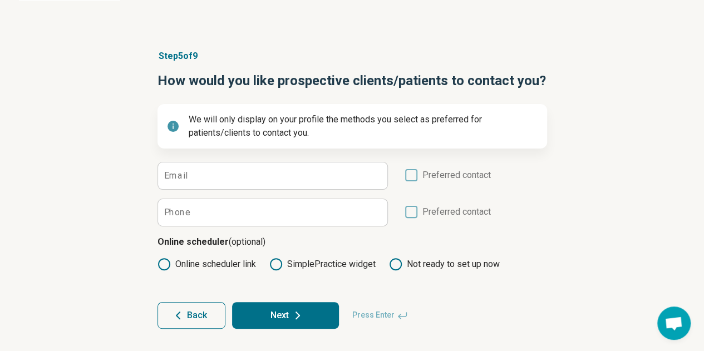
scroll to position [46, 0]
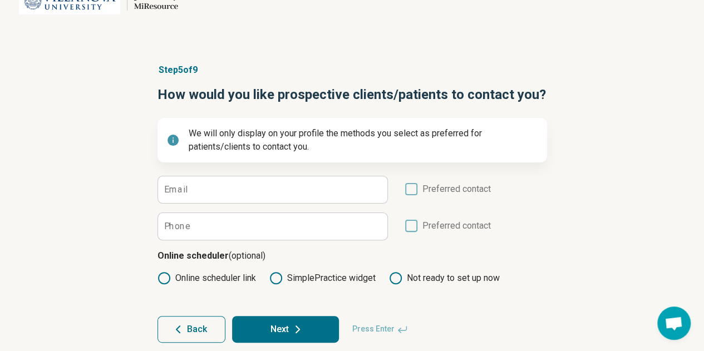
scroll to position [46, 0]
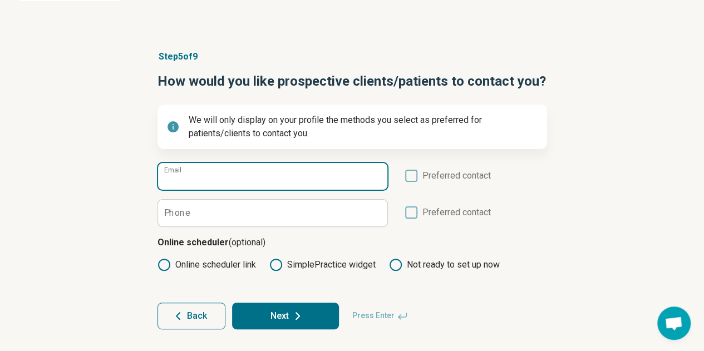
click at [241, 171] on input "Email" at bounding box center [272, 176] width 229 height 27
type input "*"
type input "**********"
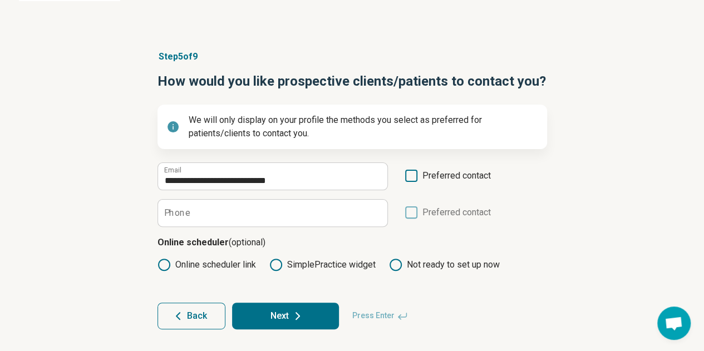
click at [414, 180] on icon at bounding box center [411, 176] width 12 height 12
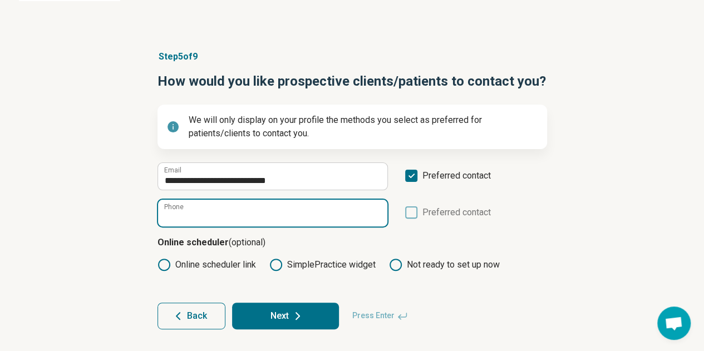
click at [315, 209] on input "Phone" at bounding box center [272, 213] width 229 height 27
paste input "**********"
click at [180, 215] on input "**********" at bounding box center [272, 213] width 229 height 27
type input "**********"
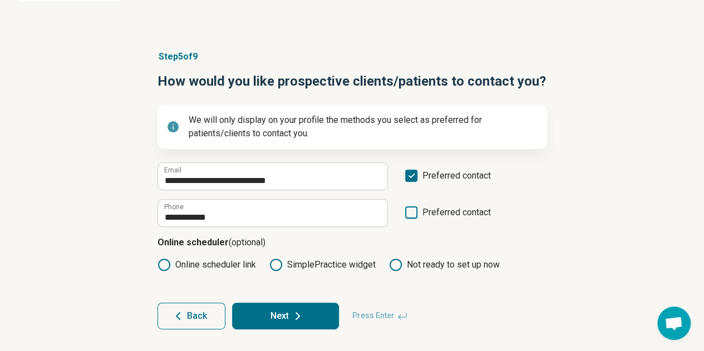
click at [115, 265] on div "**********" at bounding box center [352, 190] width 704 height 324
click at [162, 261] on icon at bounding box center [163, 264] width 13 height 13
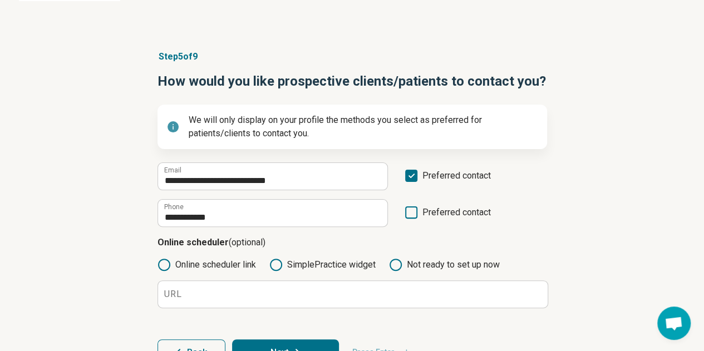
click at [276, 267] on icon at bounding box center [275, 264] width 13 height 13
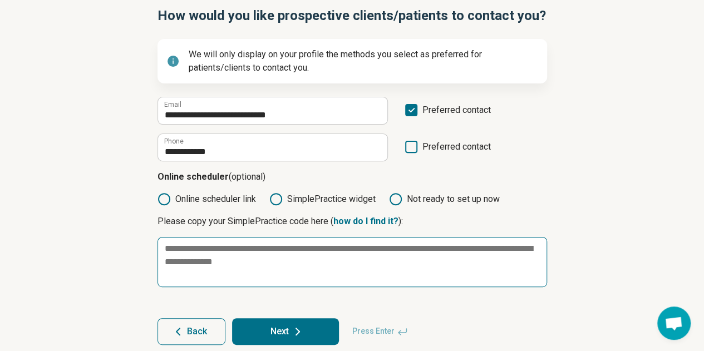
scroll to position [126, 0]
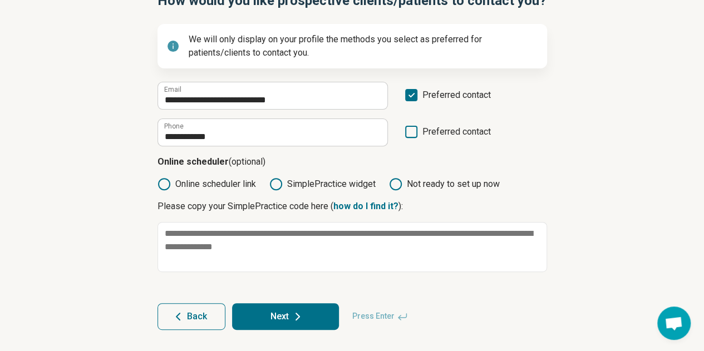
click at [165, 185] on icon at bounding box center [163, 183] width 13 height 13
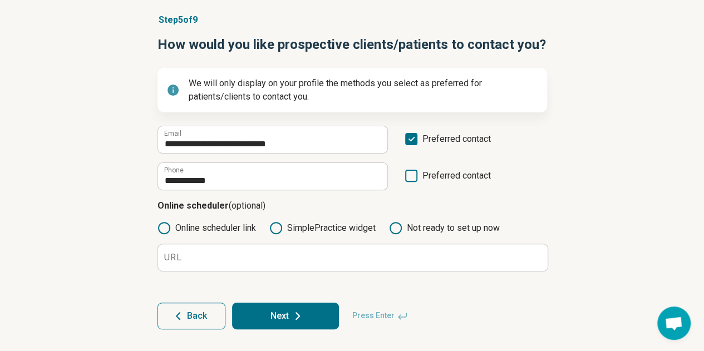
click at [404, 228] on label "Not ready to set up now" at bounding box center [444, 227] width 111 height 13
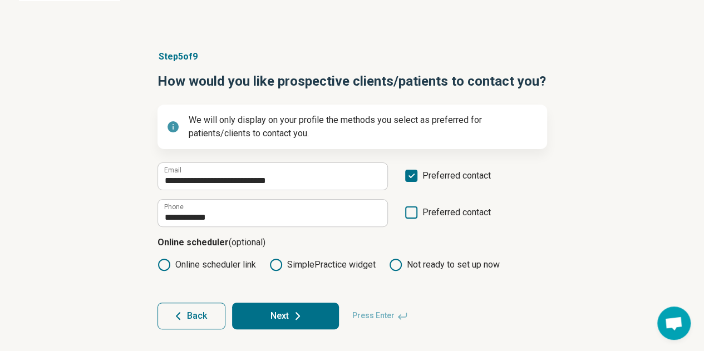
click at [290, 307] on button "Next" at bounding box center [285, 316] width 107 height 27
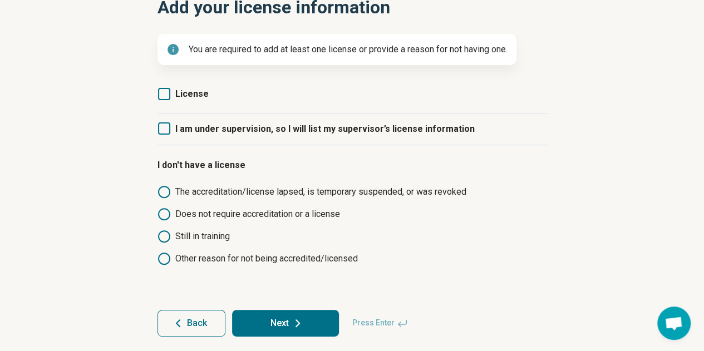
scroll to position [131, 0]
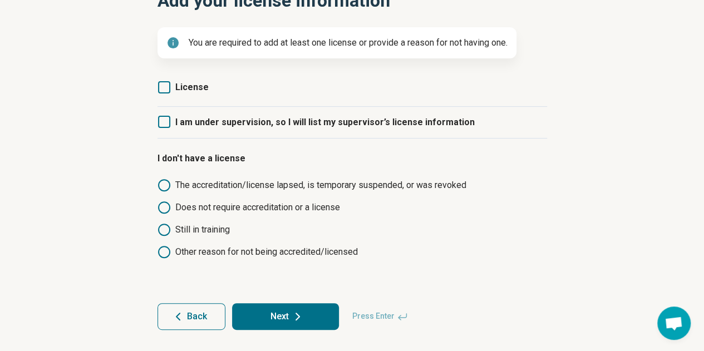
click at [161, 87] on icon at bounding box center [164, 87] width 12 height 12
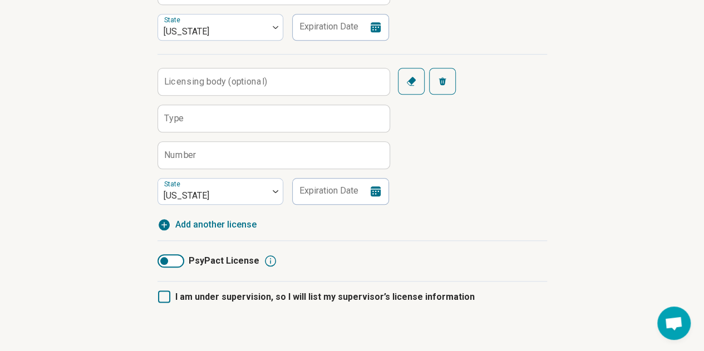
scroll to position [555, 0]
